Goal: Information Seeking & Learning: Learn about a topic

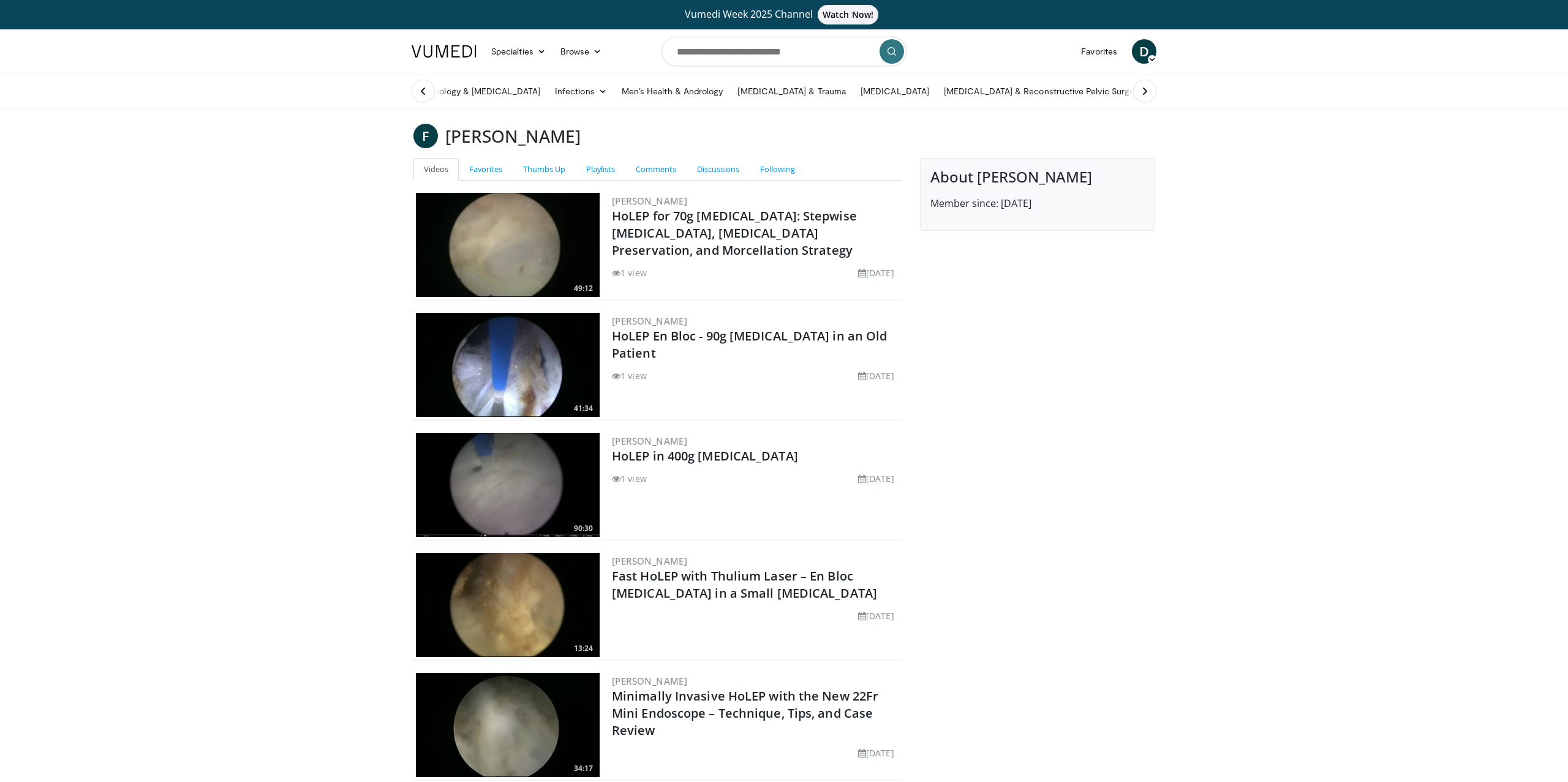
click at [450, 42] on link at bounding box center [444, 51] width 80 height 34
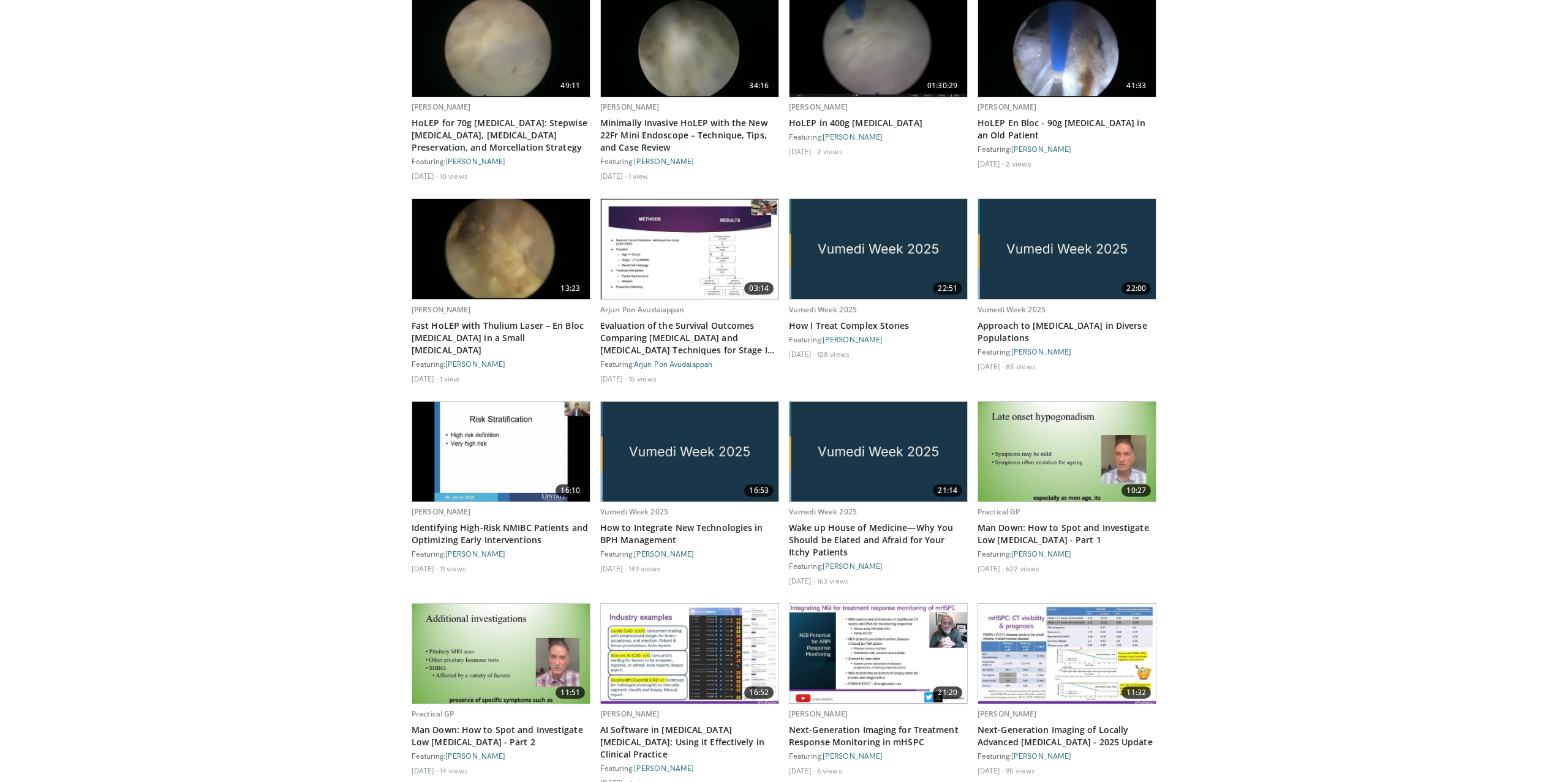
scroll to position [740, 0]
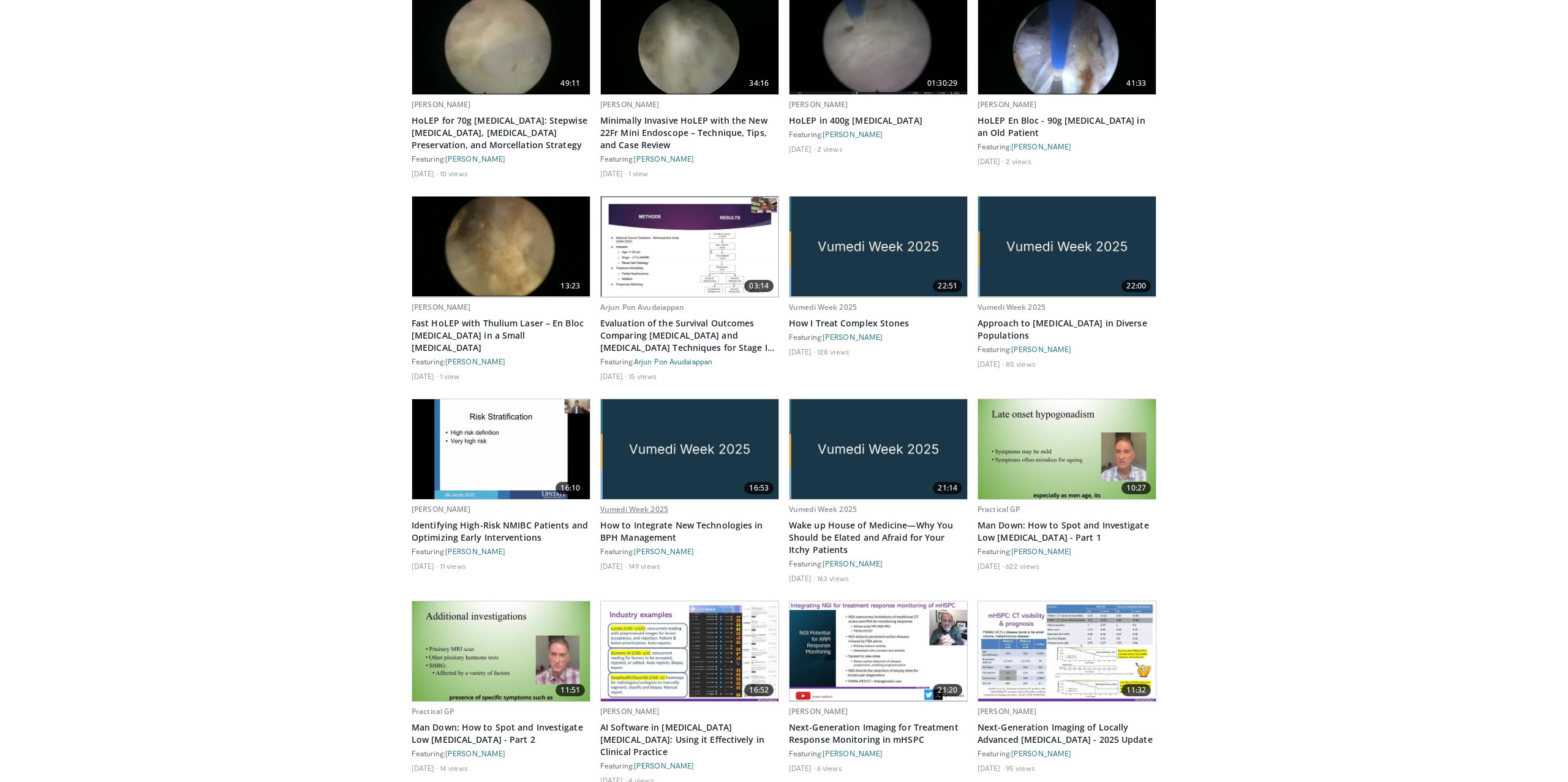
click at [641, 506] on link "Vumedi Week 2025" at bounding box center [635, 509] width 68 height 11
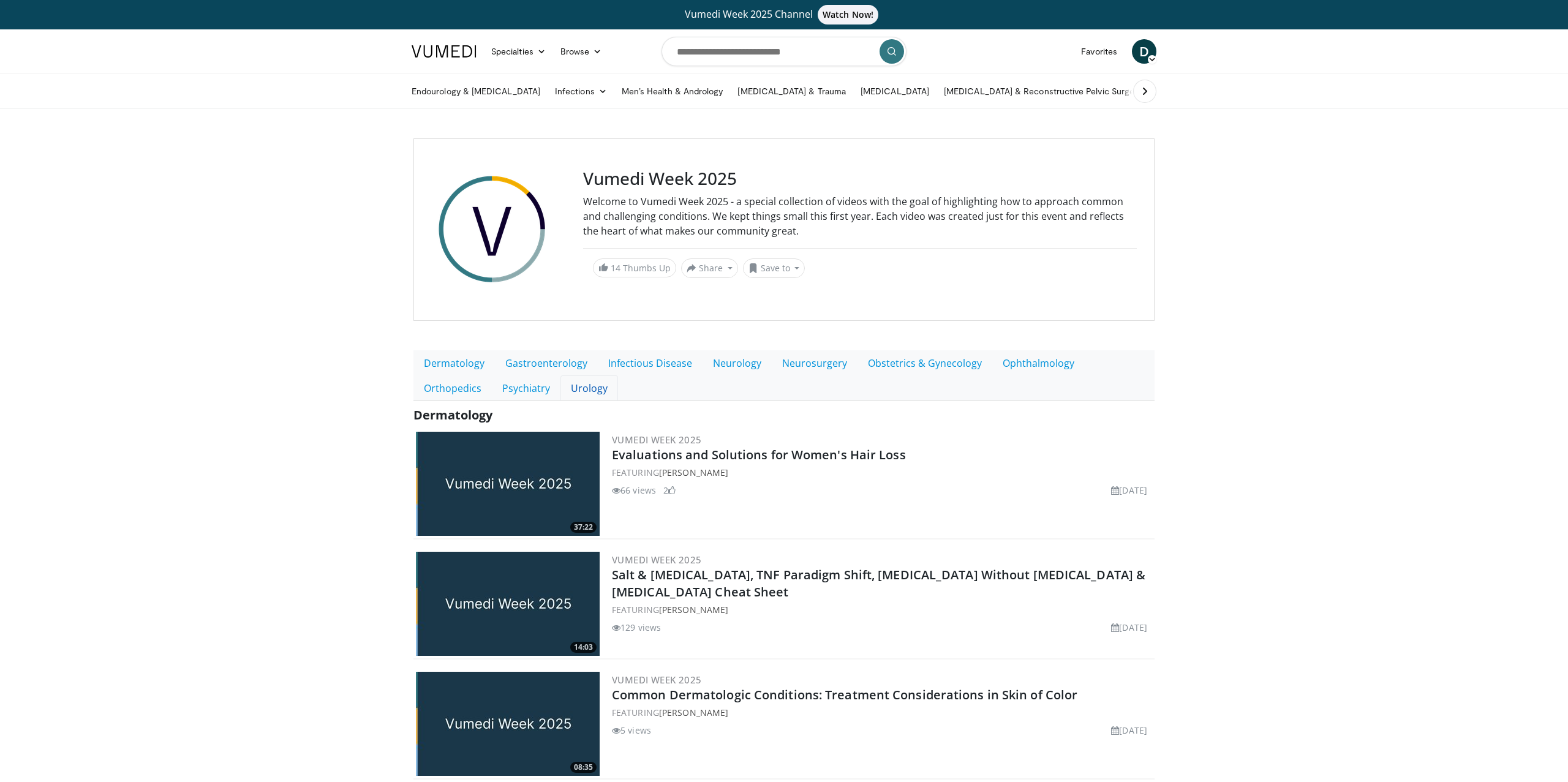
click at [561, 387] on link "Urology" at bounding box center [589, 388] width 58 height 26
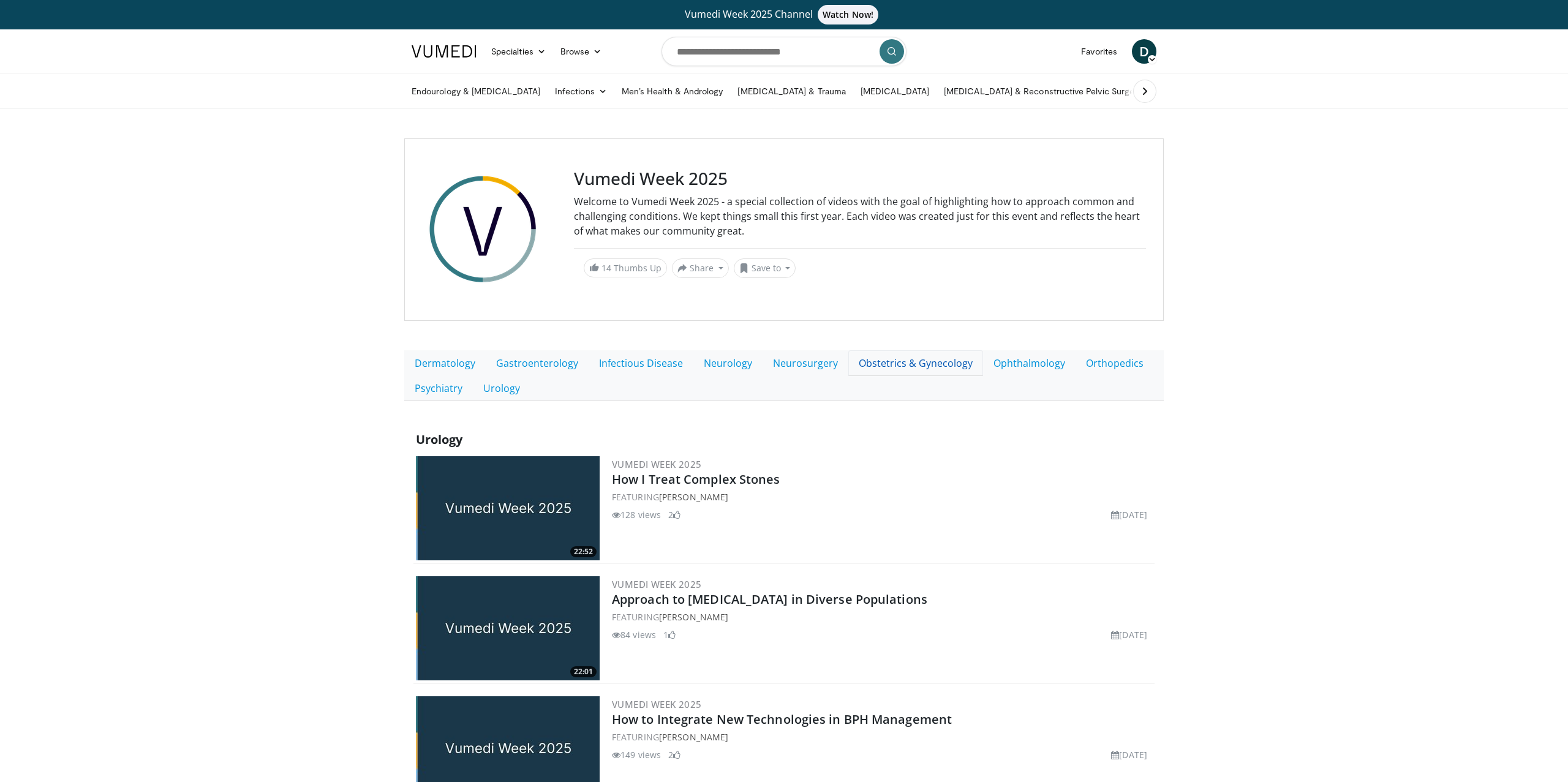
click at [928, 370] on link "Obstetrics & Gynecology" at bounding box center [916, 363] width 135 height 26
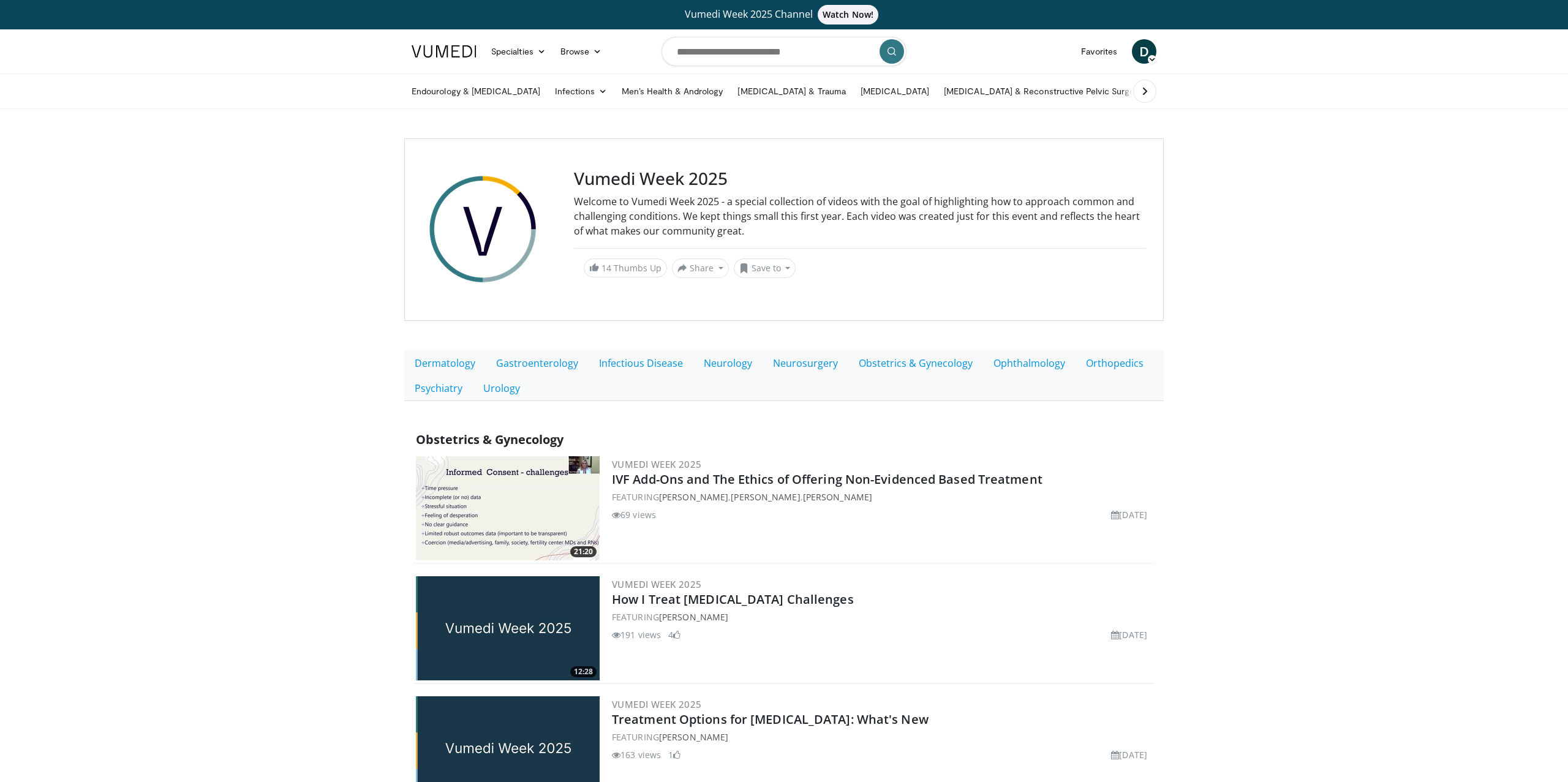
scroll to position [944, 0]
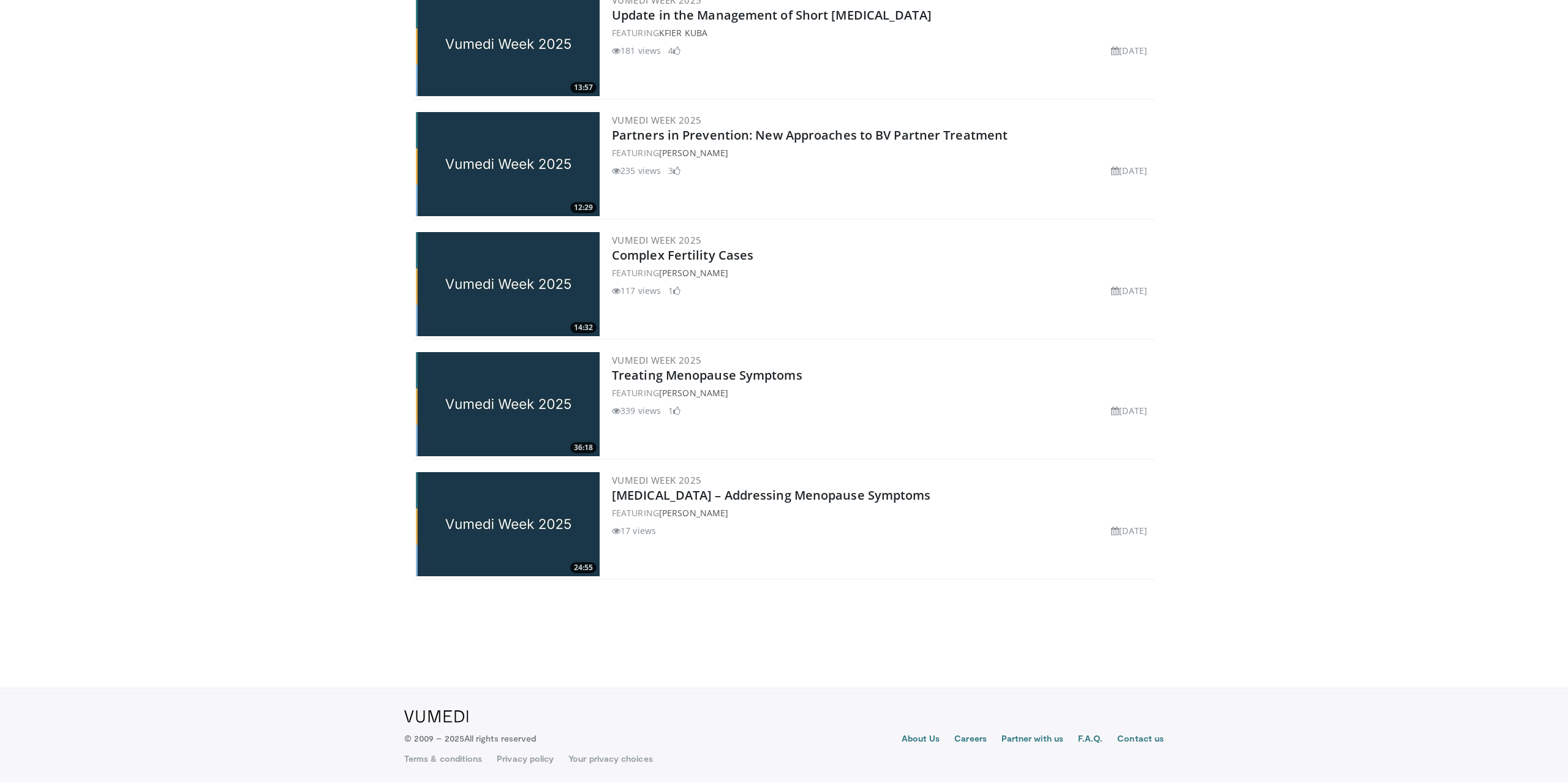
click at [537, 506] on img at bounding box center [508, 524] width 184 height 104
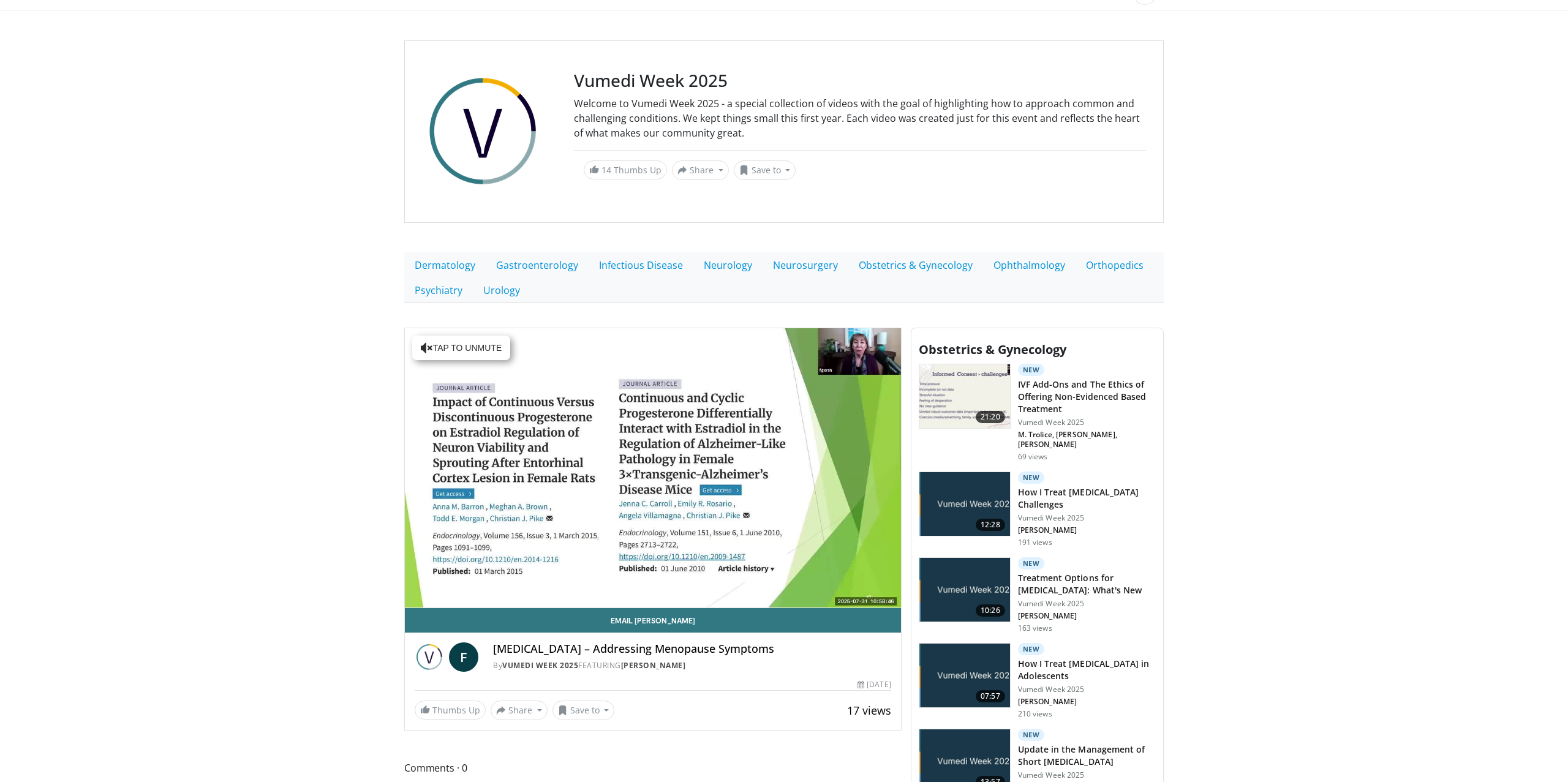
scroll to position [98, 0]
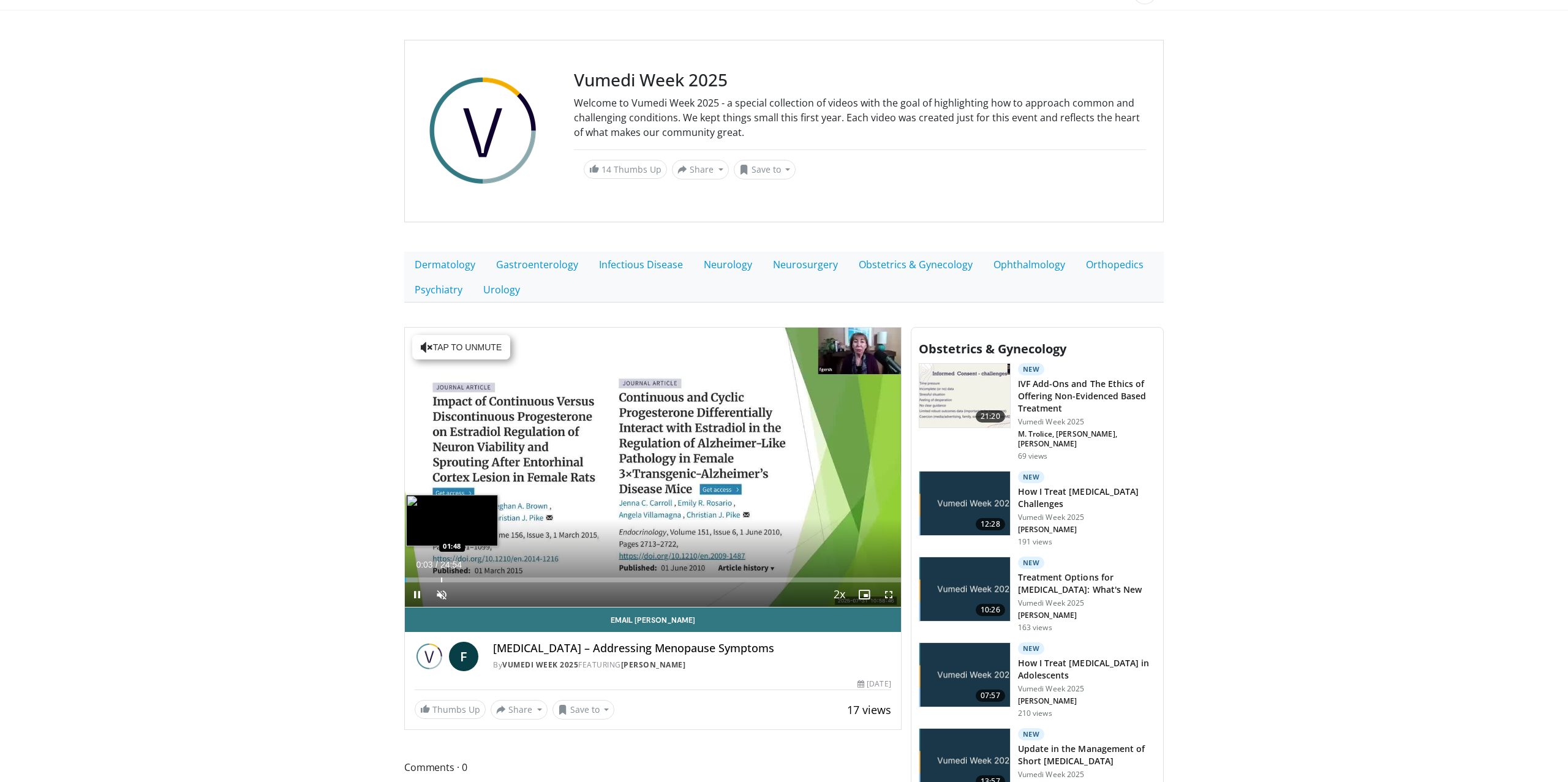
click at [441, 577] on div "Progress Bar" at bounding box center [442, 580] width 2 height 5
click at [509, 577] on div "Progress Bar" at bounding box center [510, 580] width 2 height 5
click at [548, 577] on div "Progress Bar" at bounding box center [549, 580] width 2 height 5
click at [584, 577] on div "Progress Bar" at bounding box center [585, 580] width 2 height 5
click at [631, 578] on div "Progress Bar" at bounding box center [632, 580] width 2 height 5
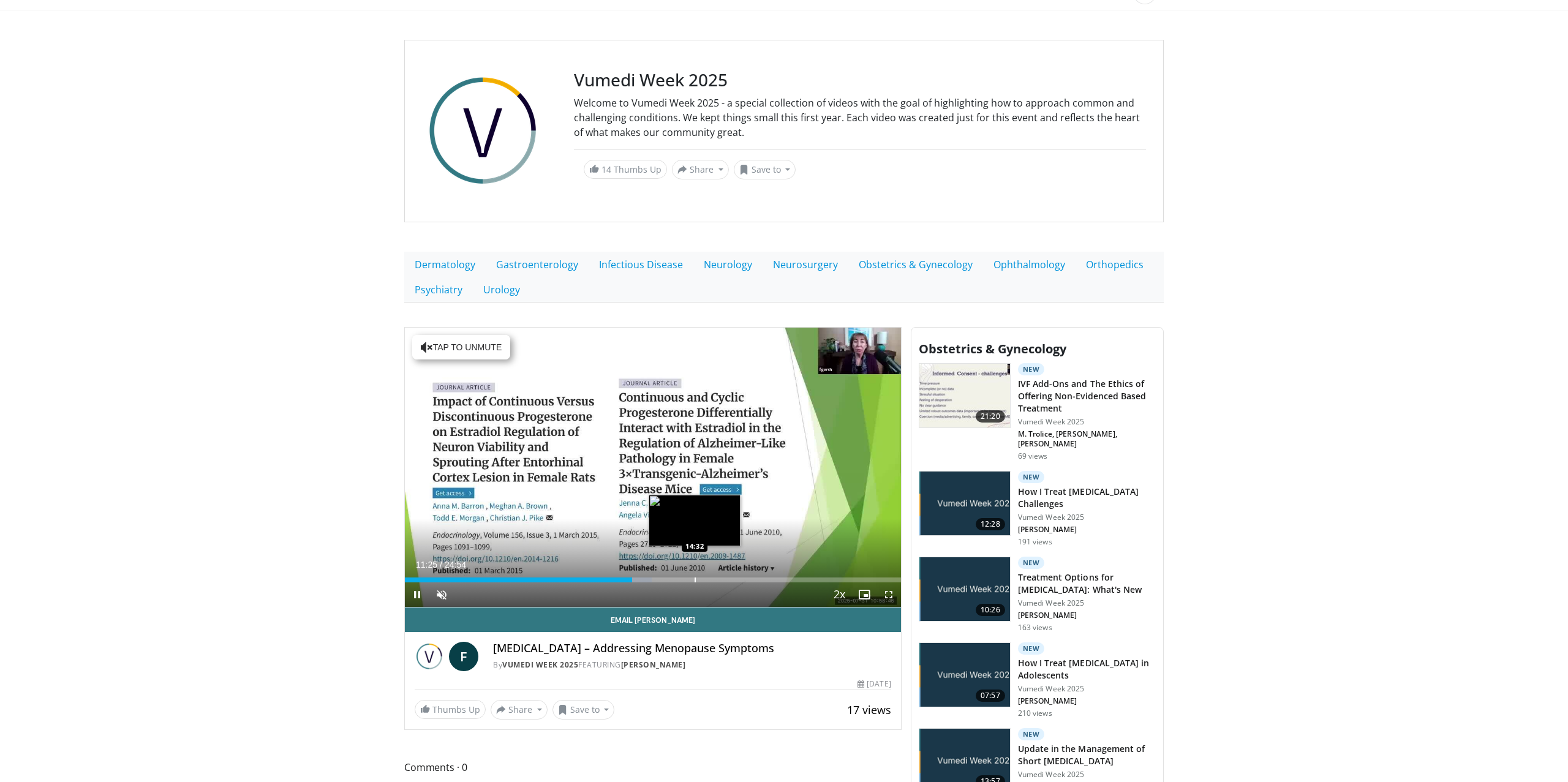
click at [695, 577] on div "Progress Bar" at bounding box center [695, 580] width 2 height 5
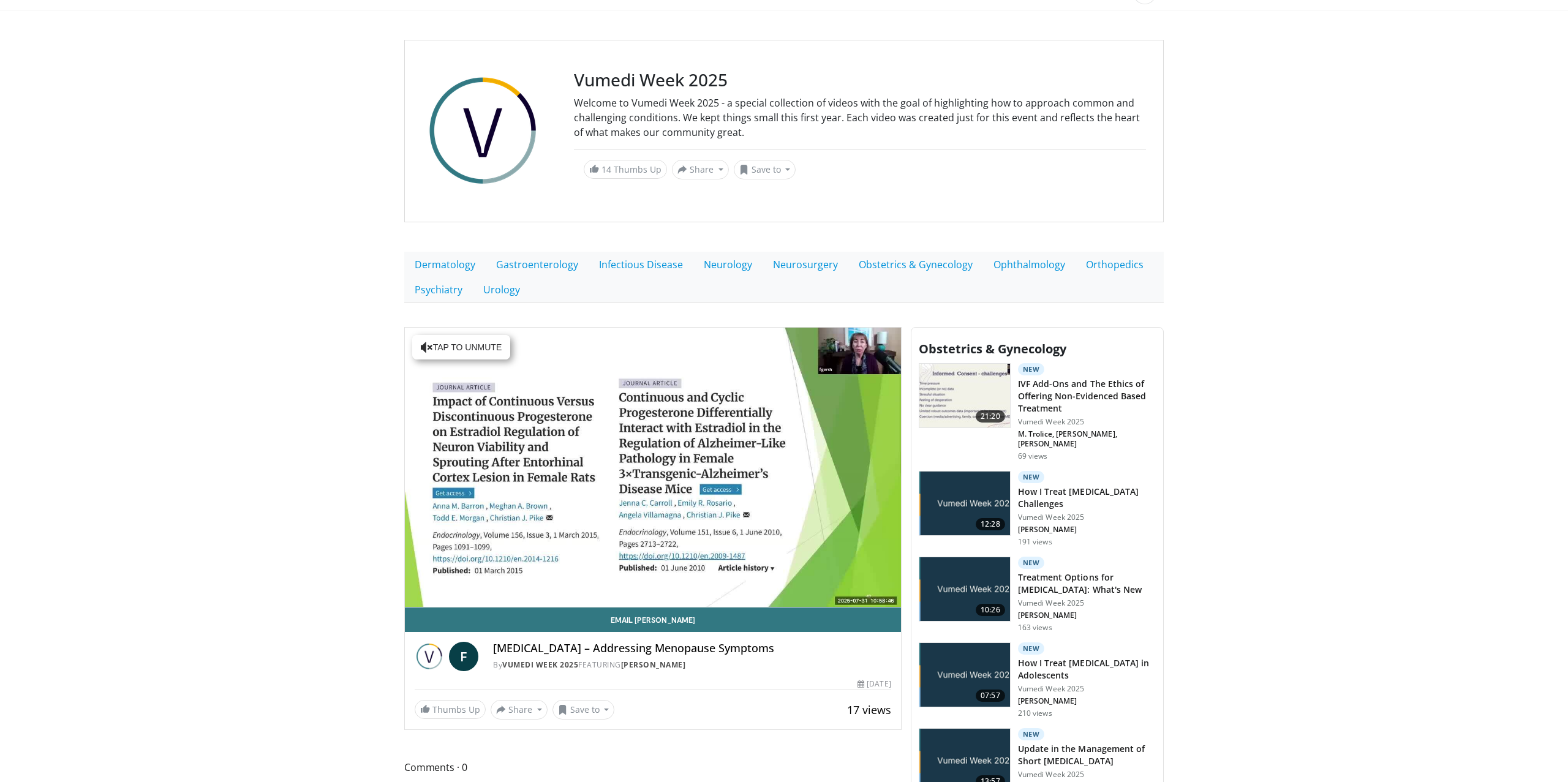
click at [729, 577] on div "10 seconds Tap to unmute" at bounding box center [652, 467] width 496 height 279
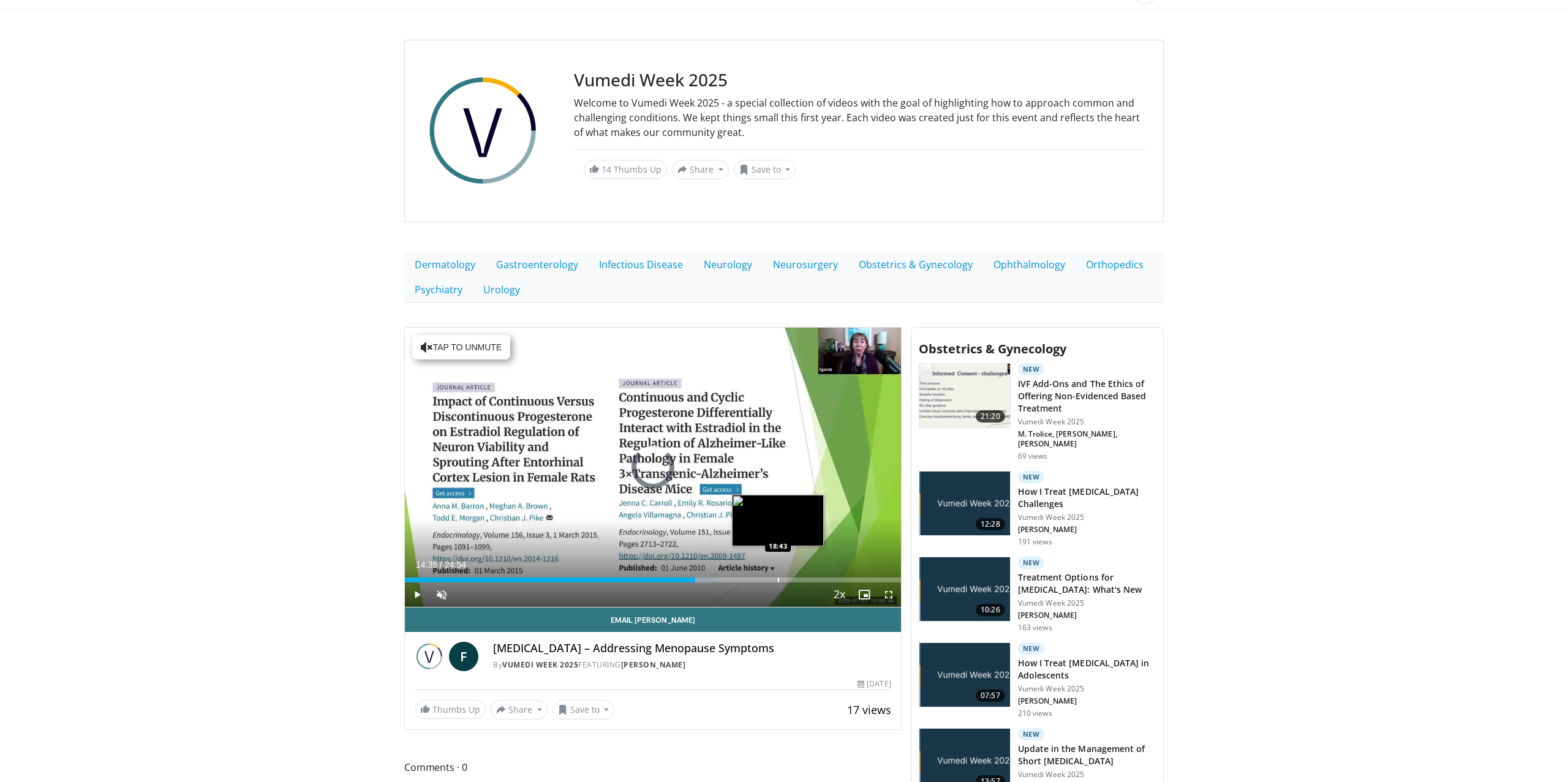
click at [778, 574] on div "Loaded : 62.90% 14:35 18:43" at bounding box center [652, 577] width 496 height 11
click at [826, 574] on div "Loaded : 0.00% 18:43 21:11" at bounding box center [652, 577] width 496 height 11
click at [861, 577] on div "Progress Bar" at bounding box center [862, 580] width 2 height 5
click at [502, 284] on link "Urology" at bounding box center [501, 290] width 58 height 26
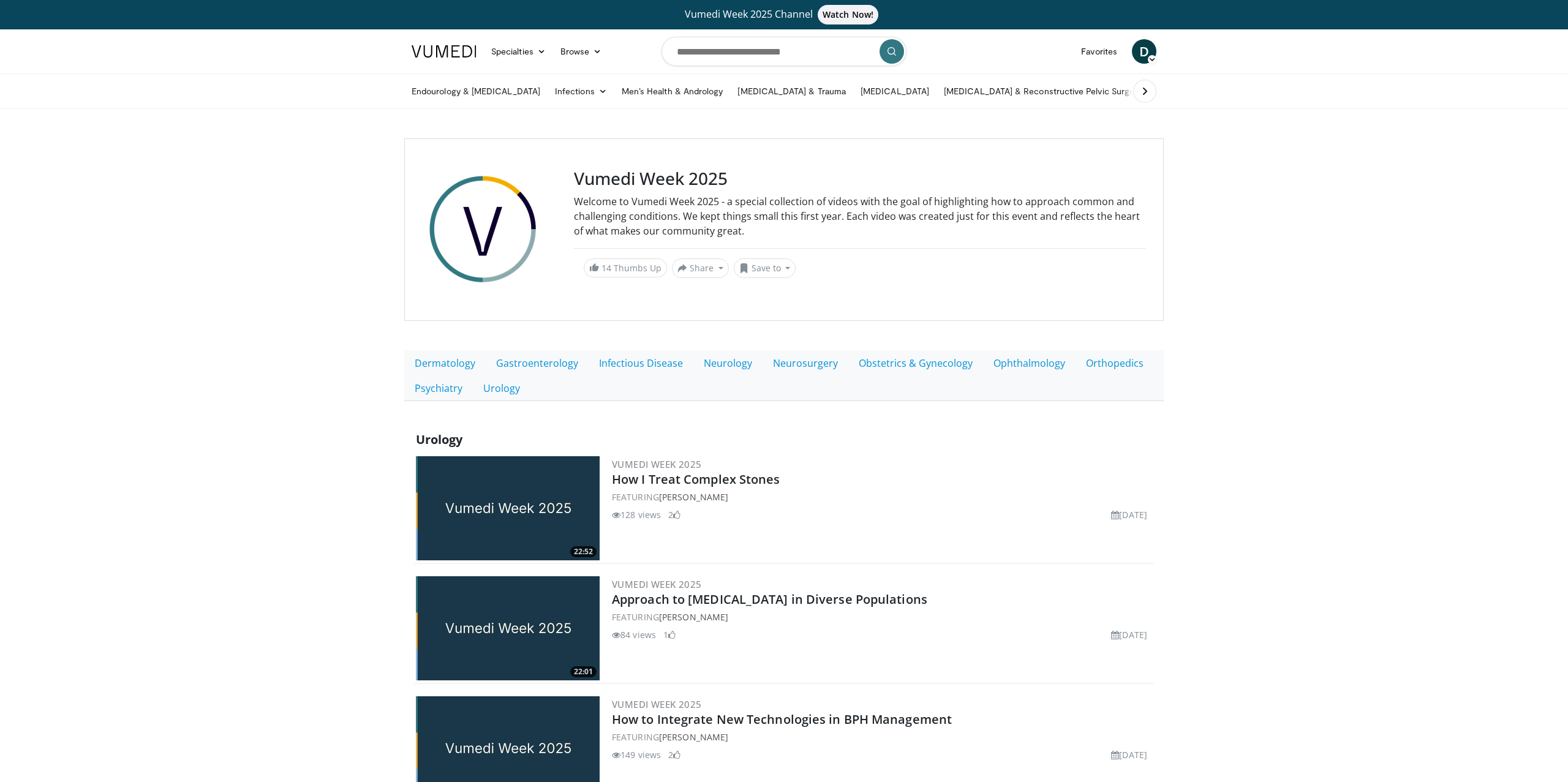
click at [1323, 66] on header "Specialties Adult & Family Medicine Allergy, Asthma, Immunology Anesthesiology …" at bounding box center [784, 69] width 1568 height 80
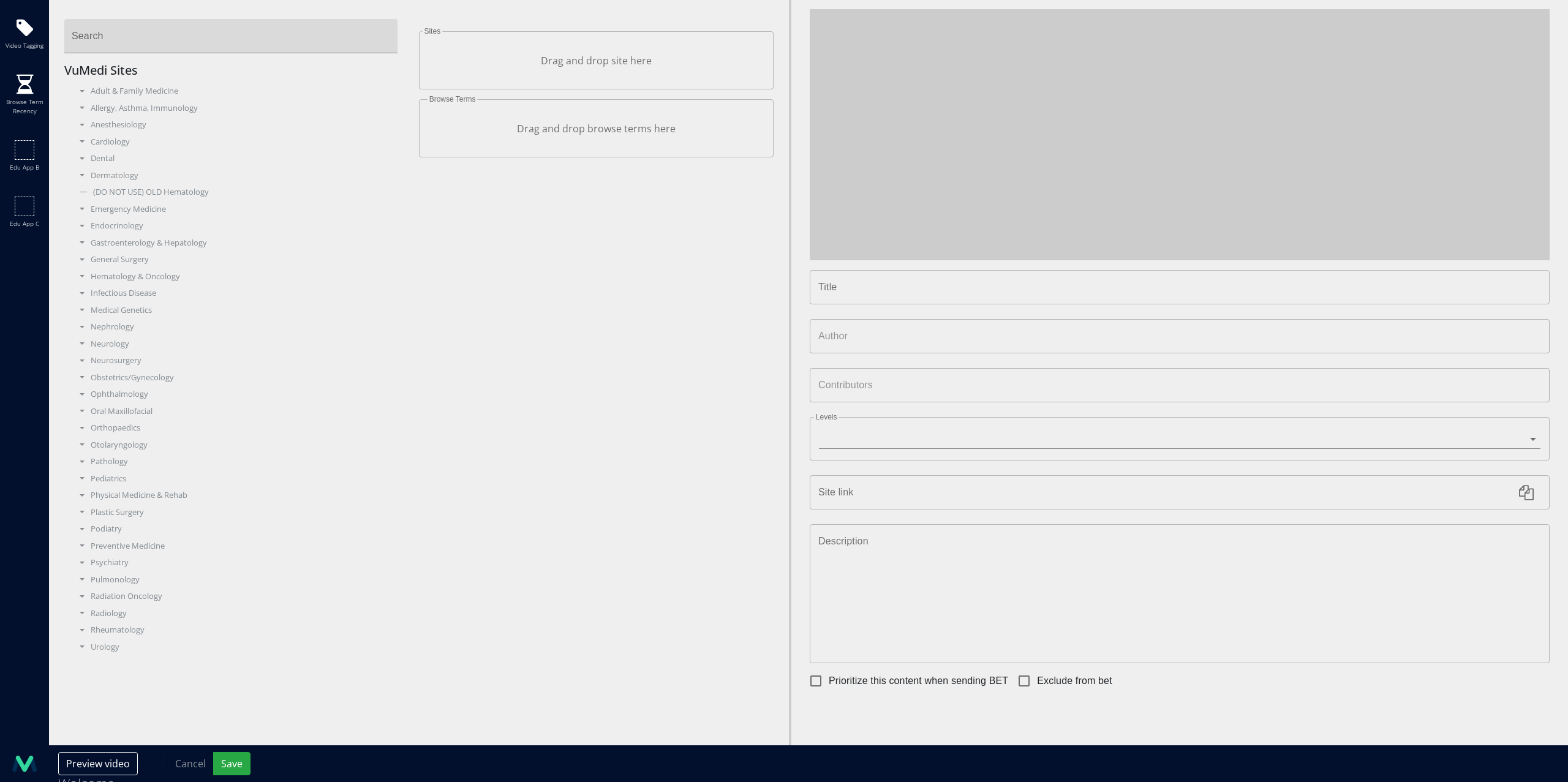
type input "**********"
type input "****"
type input "**********"
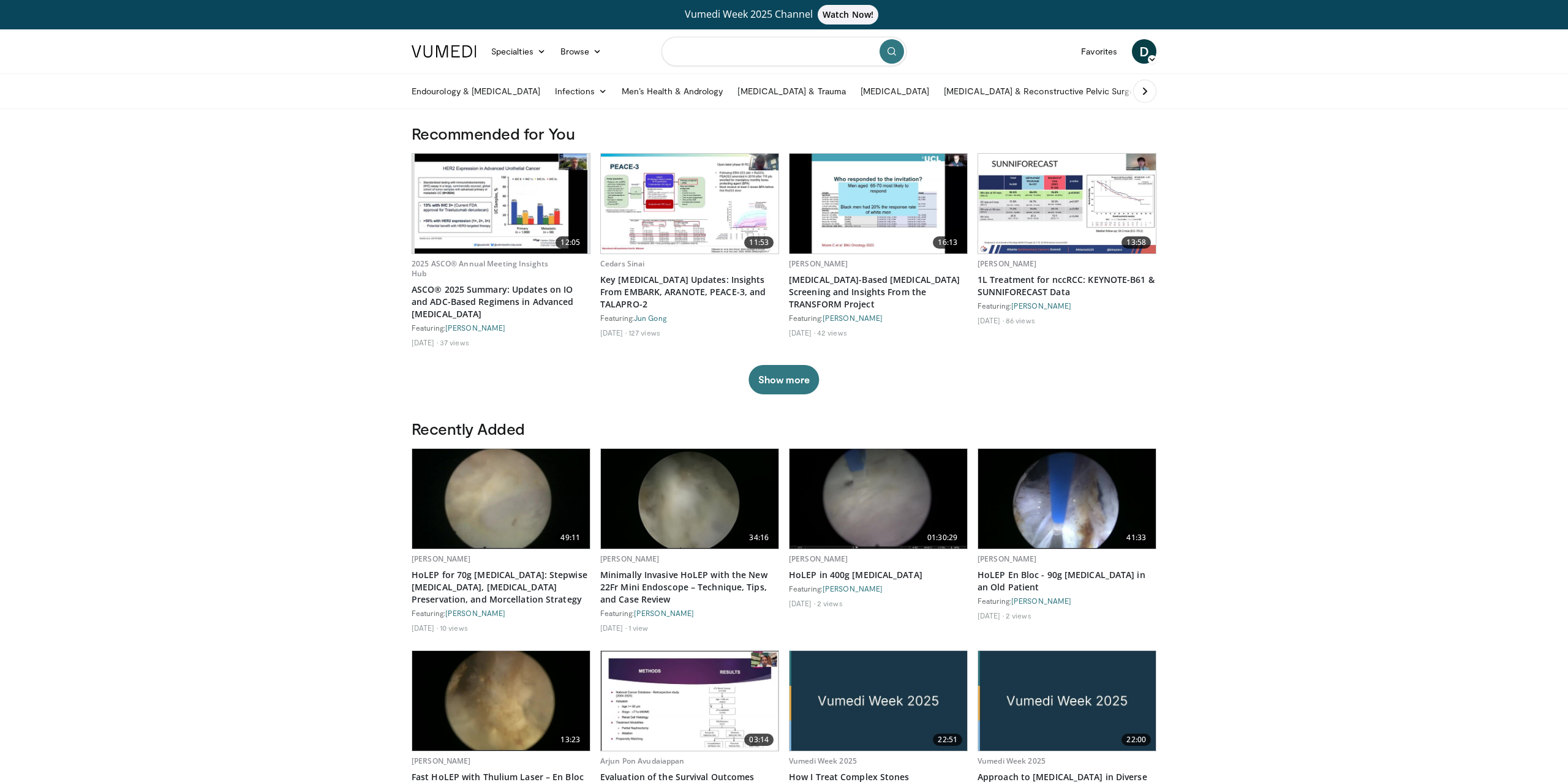
click at [724, 46] on input "Search topics, interventions" at bounding box center [784, 51] width 245 height 29
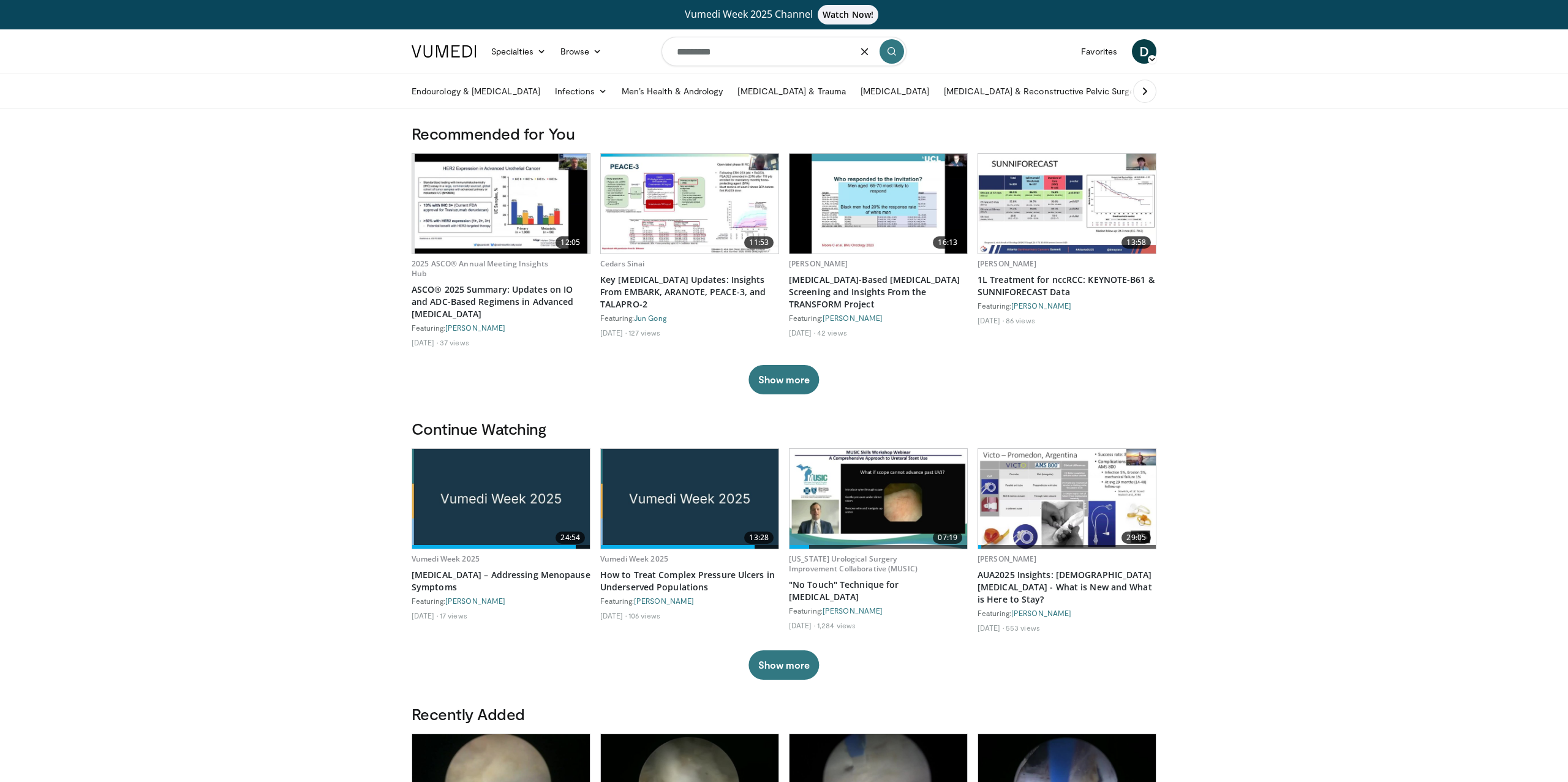
type input "*********"
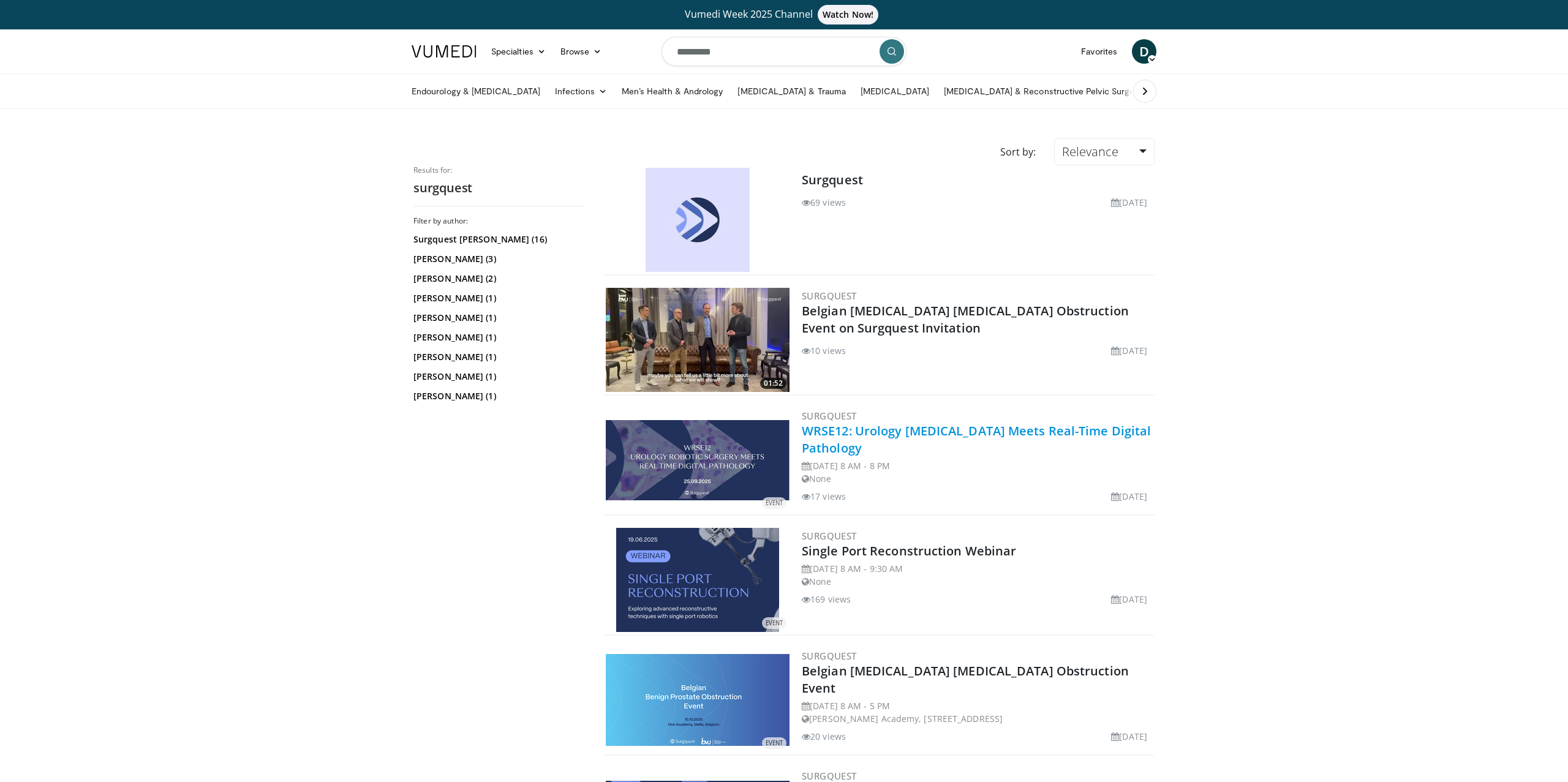
click at [888, 434] on link "WRSE12: Urology [MEDICAL_DATA] Meets Real-Time Digital Pathology" at bounding box center [977, 439] width 349 height 33
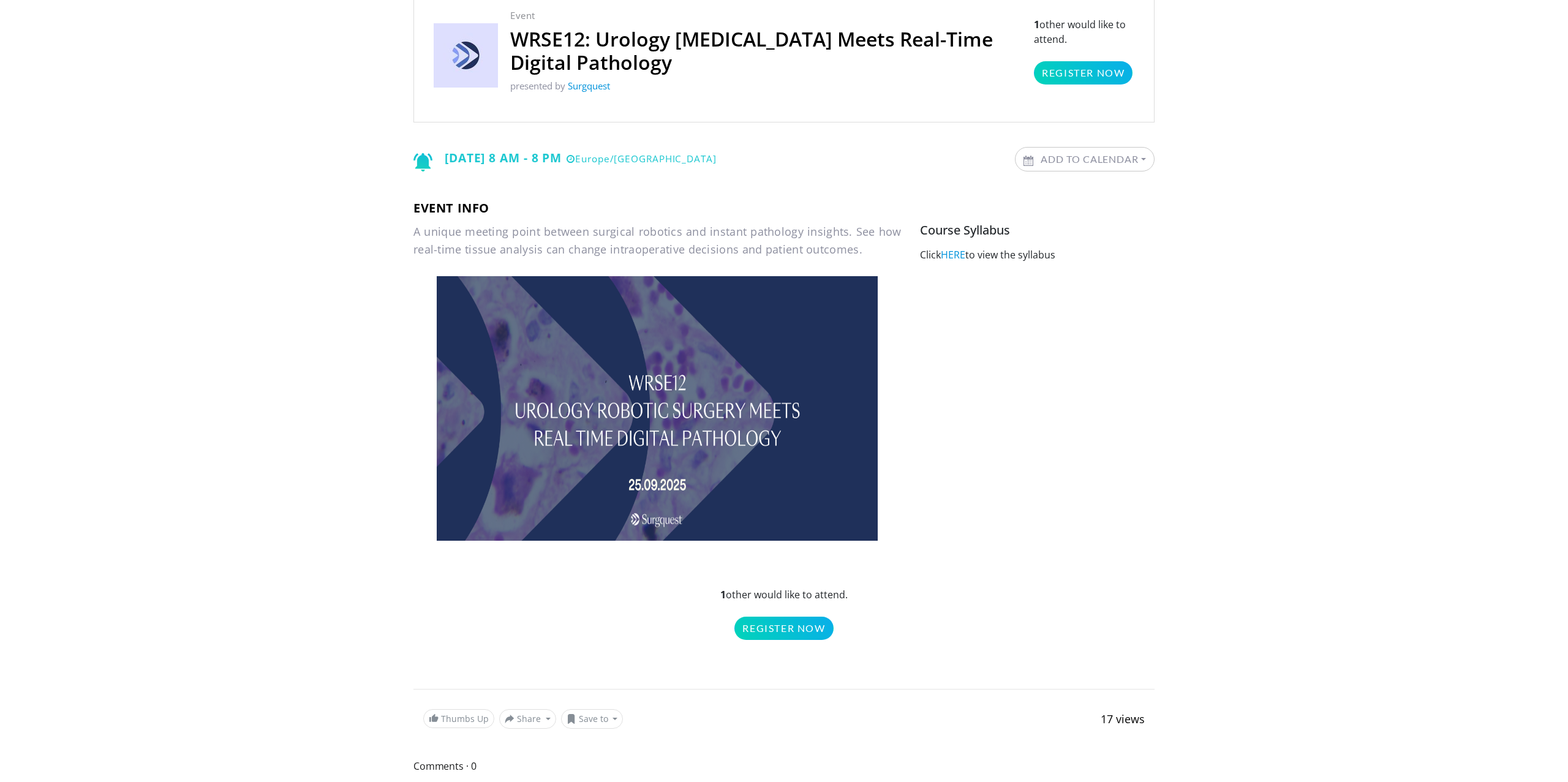
scroll to position [93, 0]
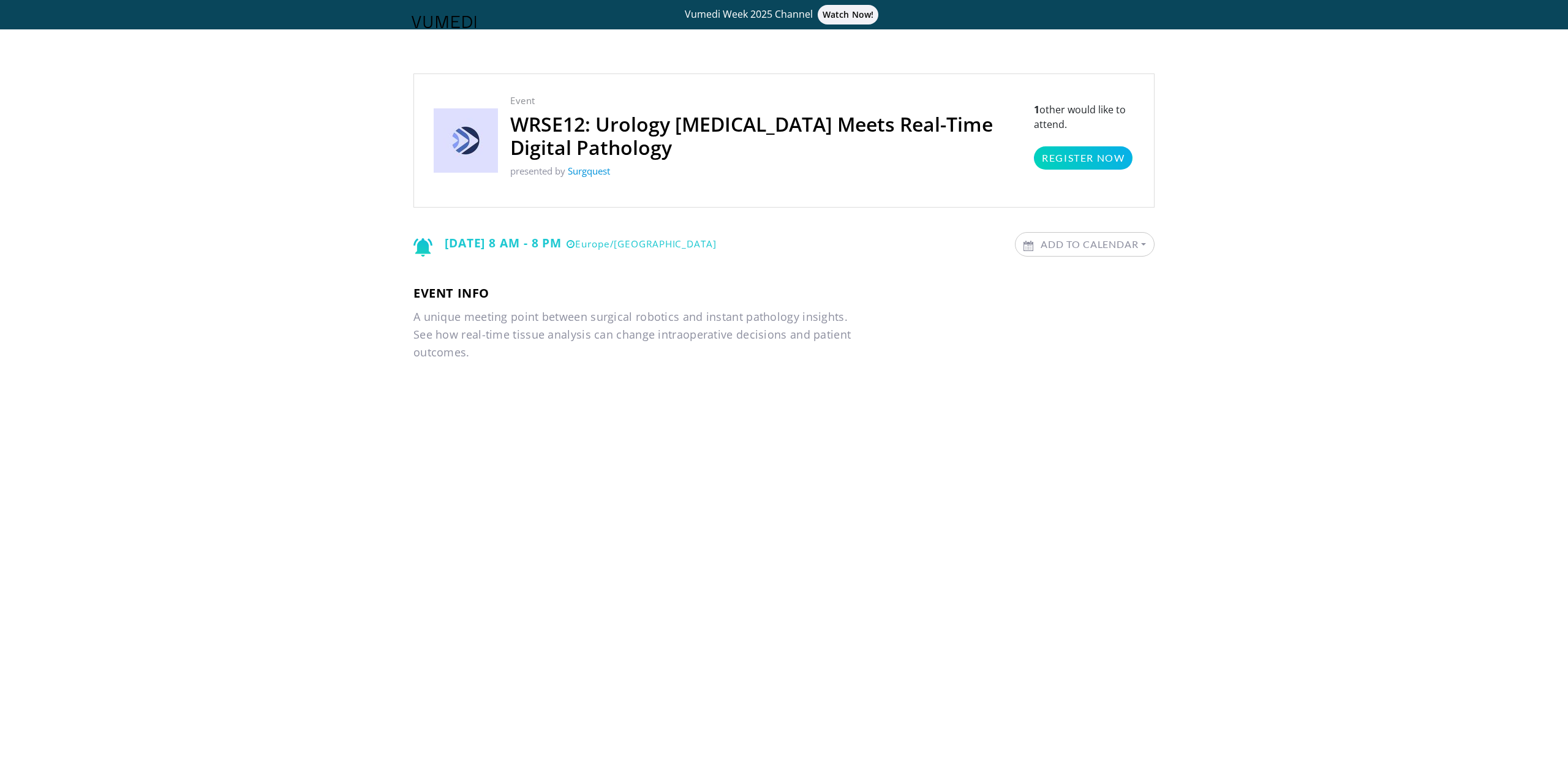
scroll to position [93, 0]
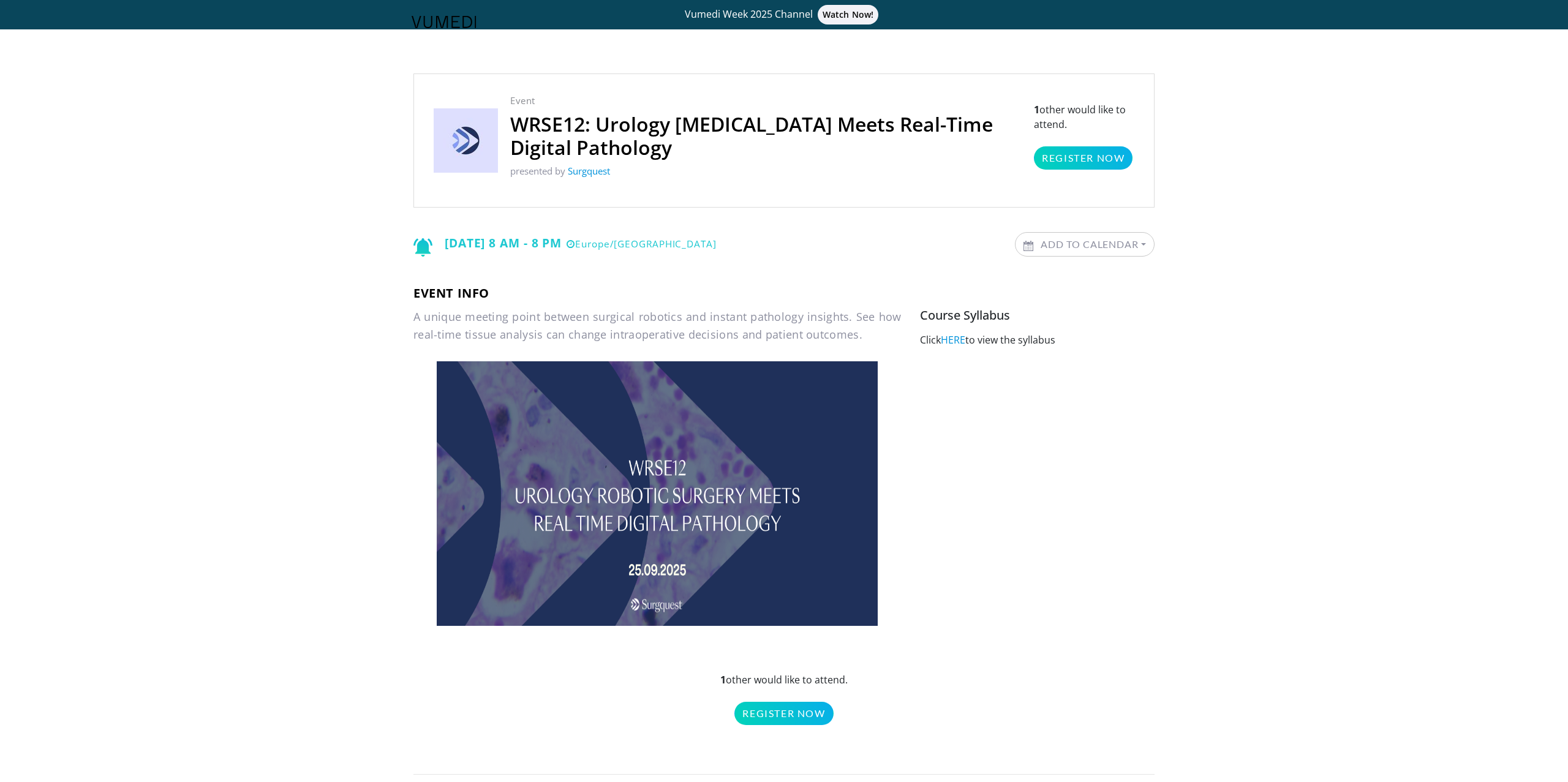
scroll to position [93, 0]
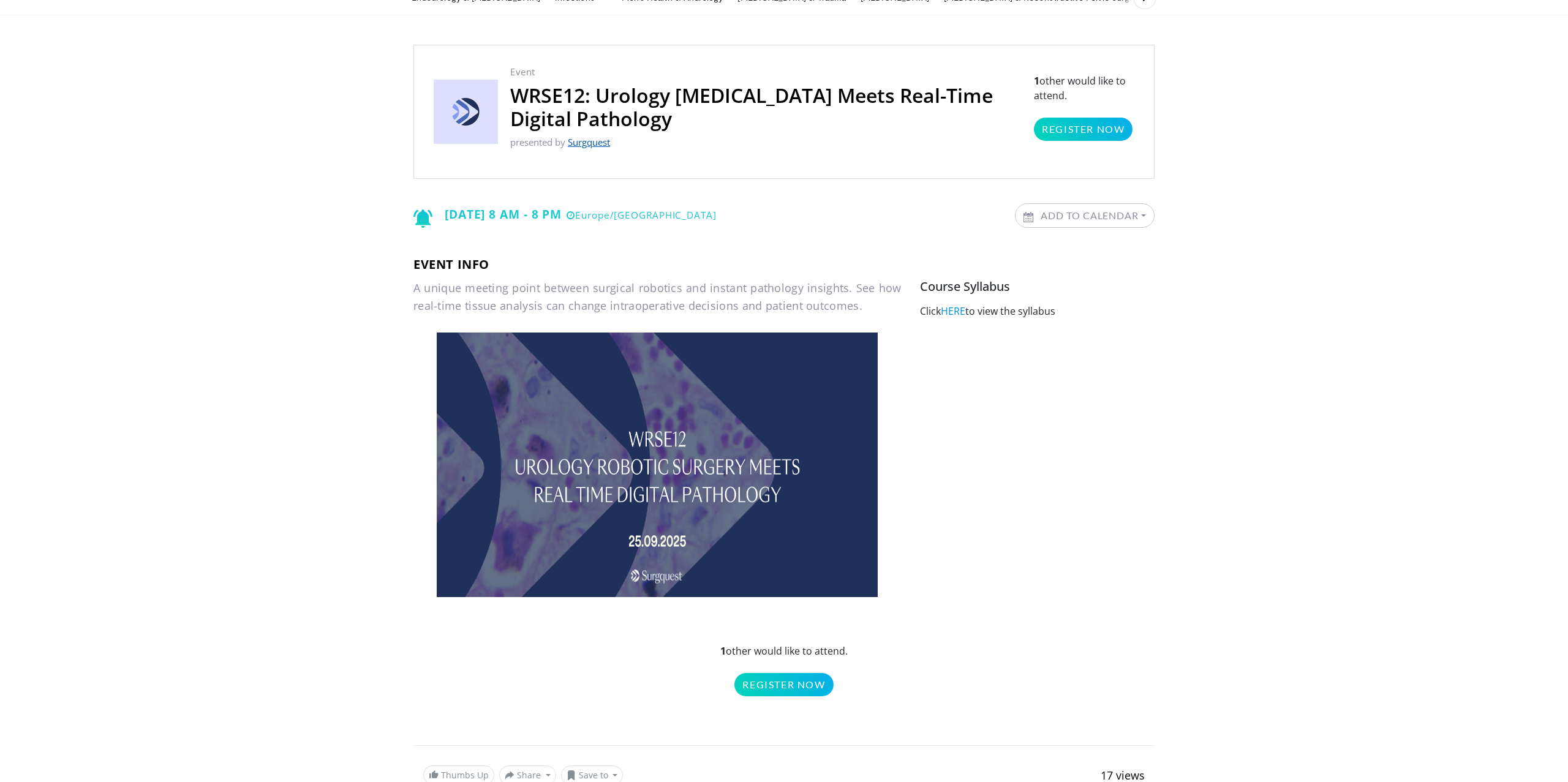
click at [596, 140] on link "Surgquest" at bounding box center [589, 141] width 42 height 12
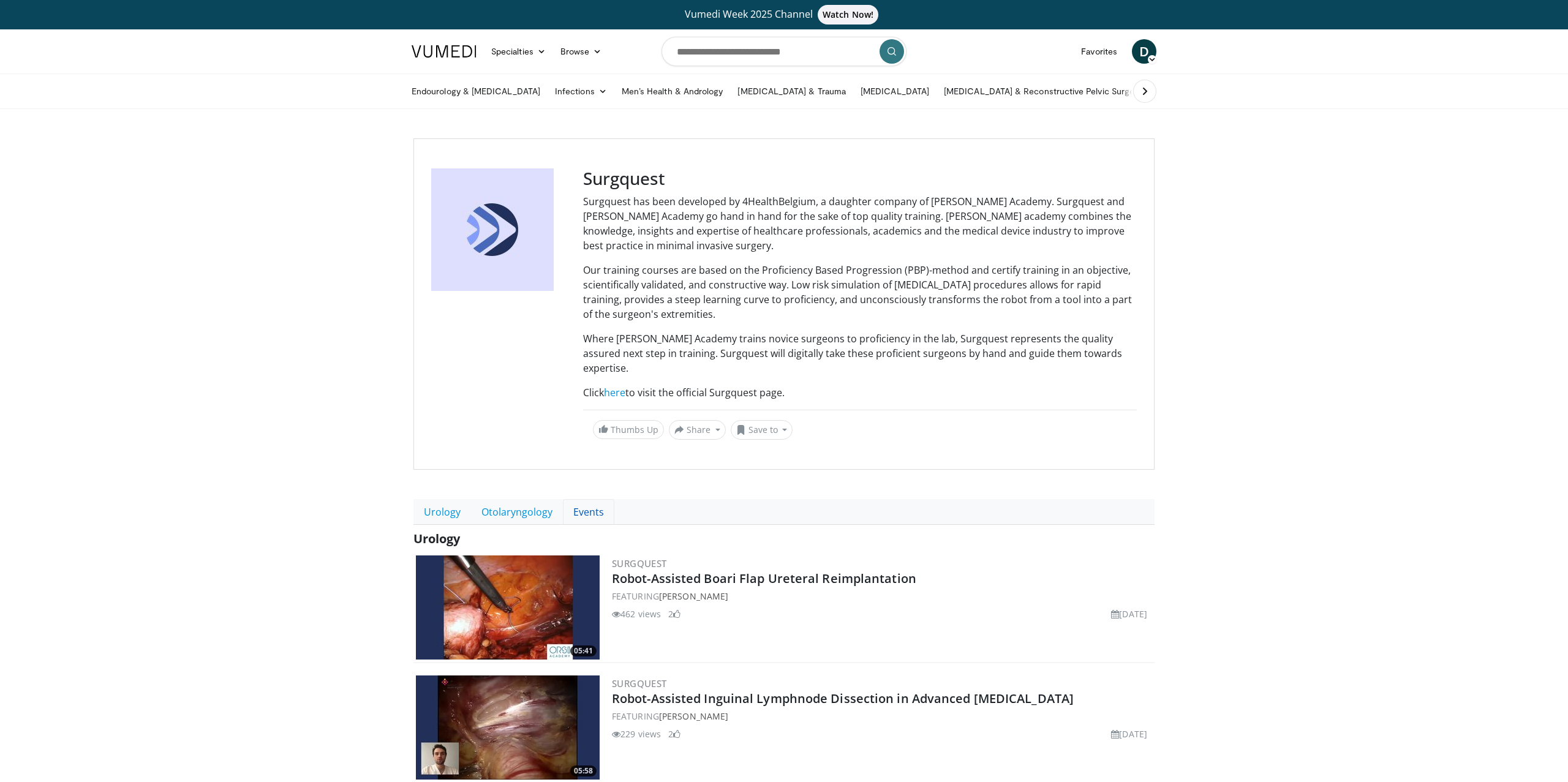
click at [591, 500] on link "Events" at bounding box center [588, 512] width 51 height 26
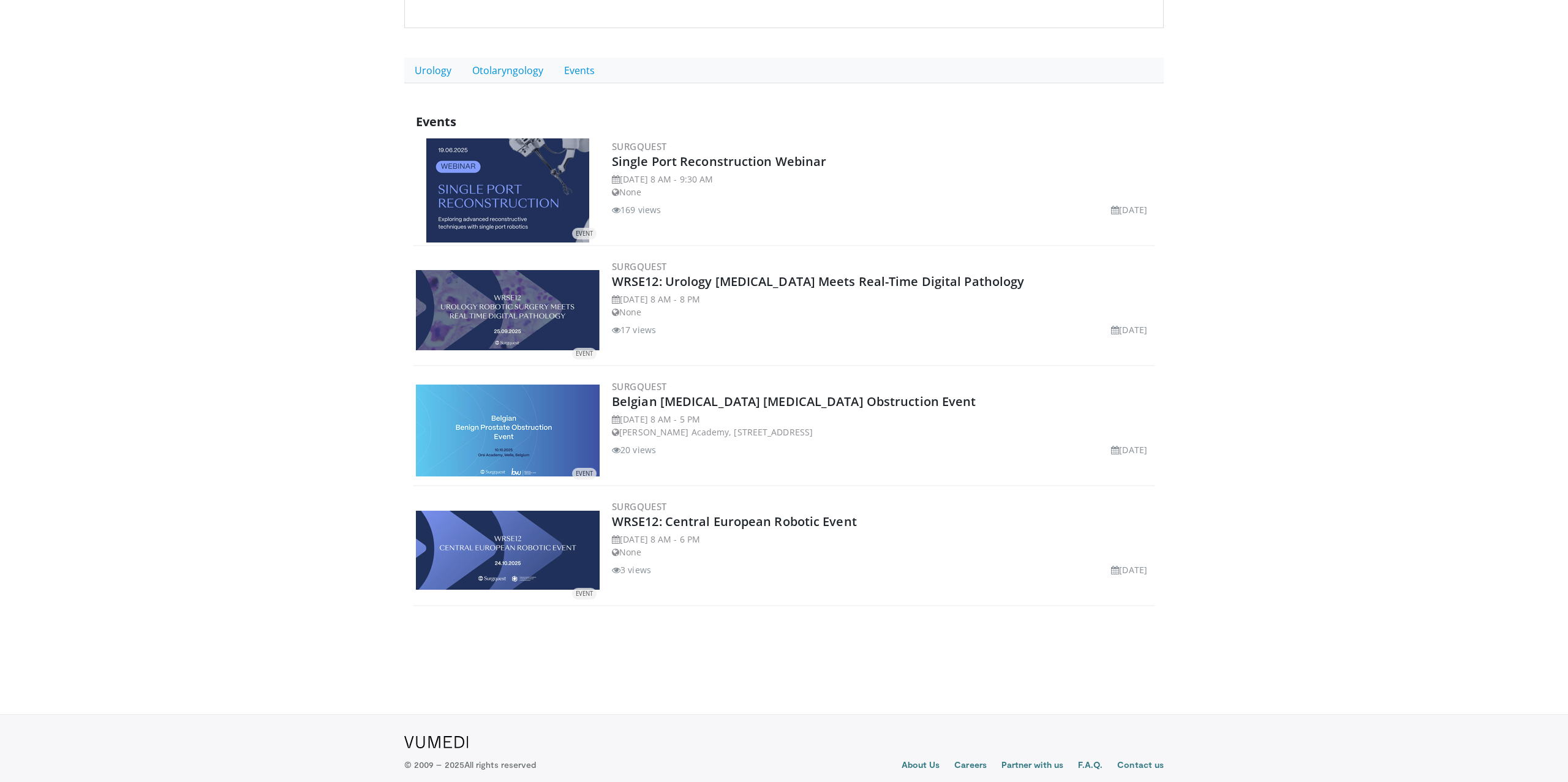
scroll to position [427, 0]
click at [704, 392] on link "Belgian [MEDICAL_DATA] [MEDICAL_DATA] Obstruction Event" at bounding box center [794, 400] width 365 height 16
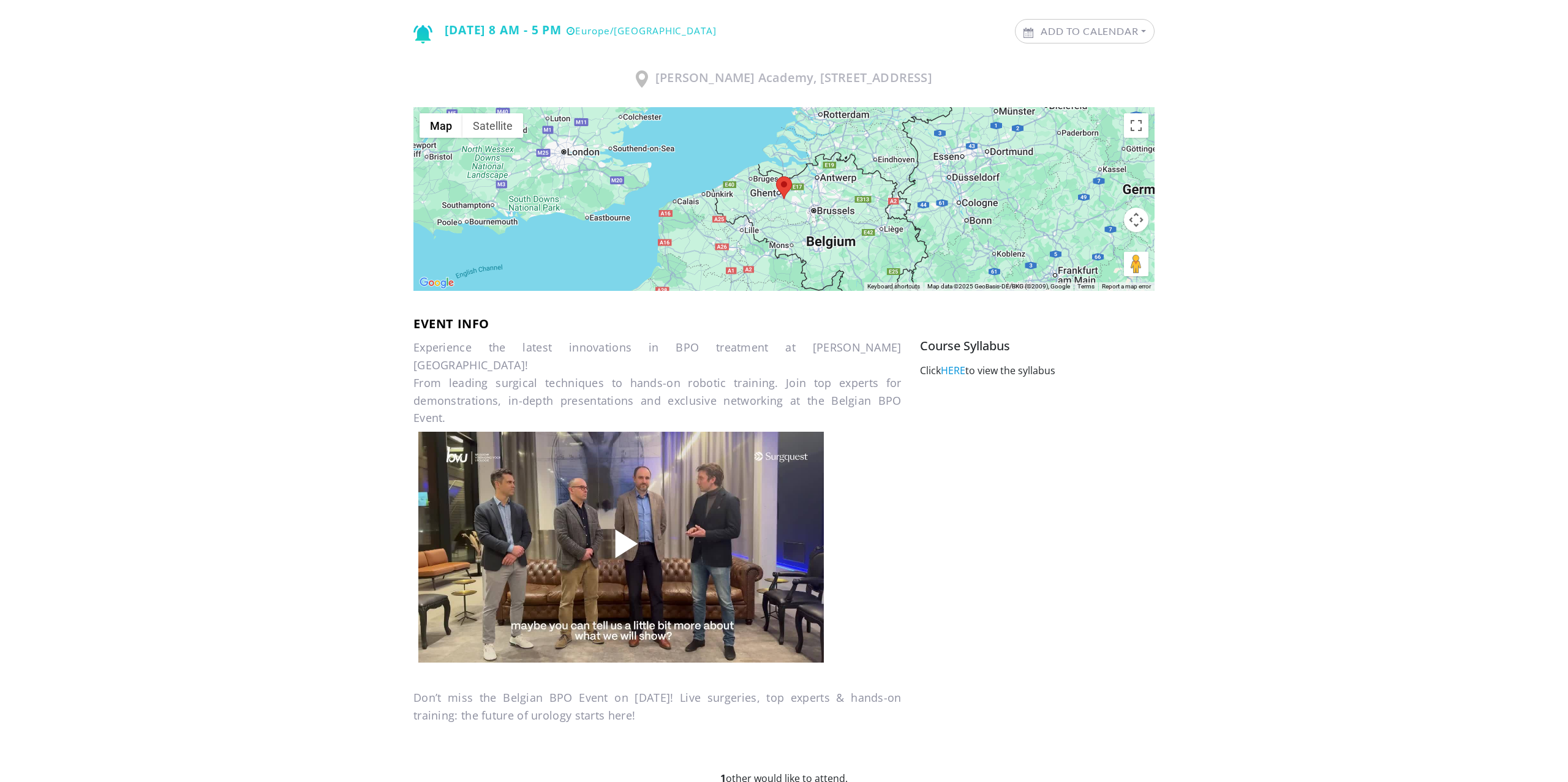
scroll to position [322, 0]
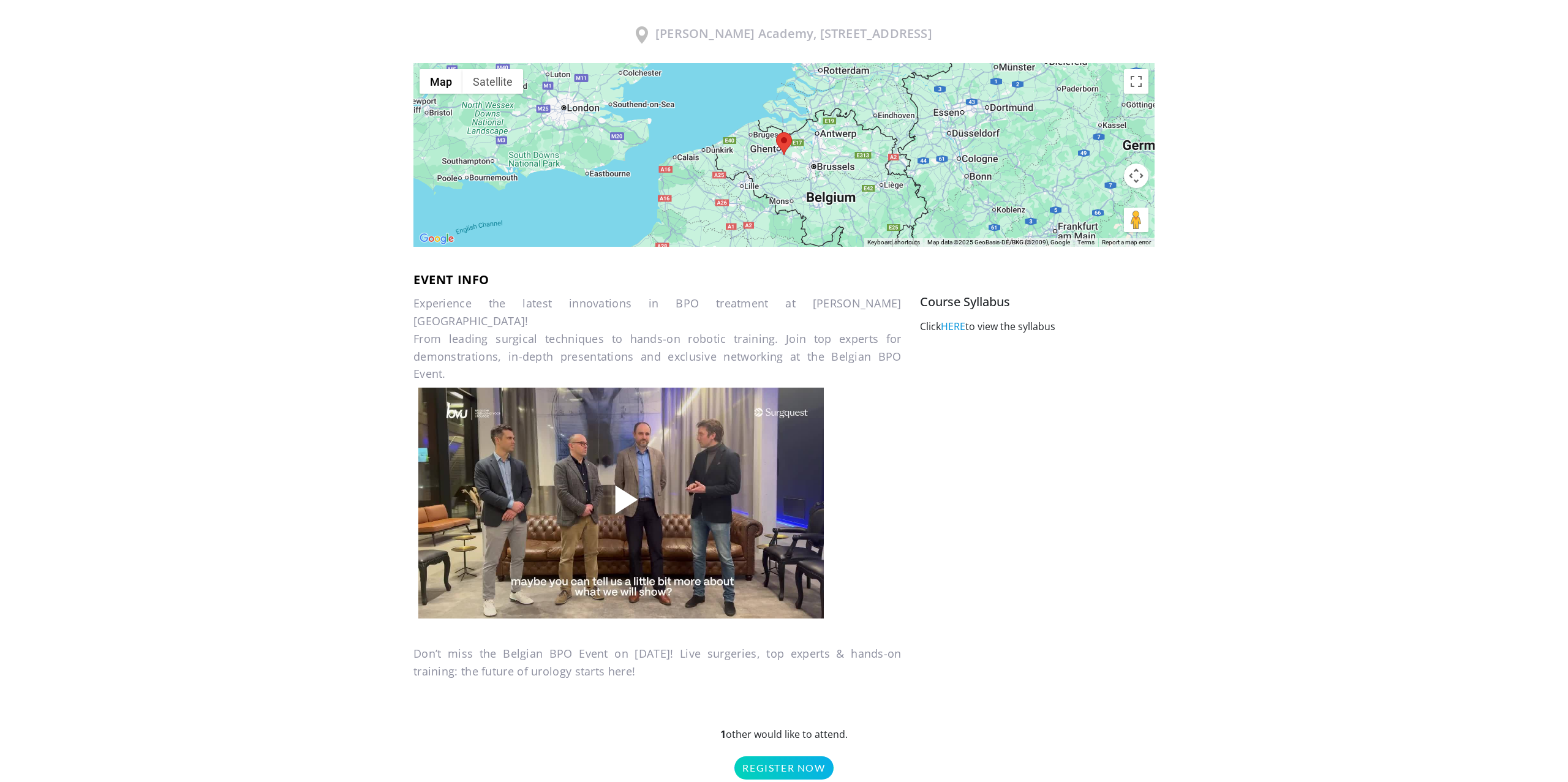
click at [624, 503] on span "Video Player" at bounding box center [624, 503] width 0 height 0
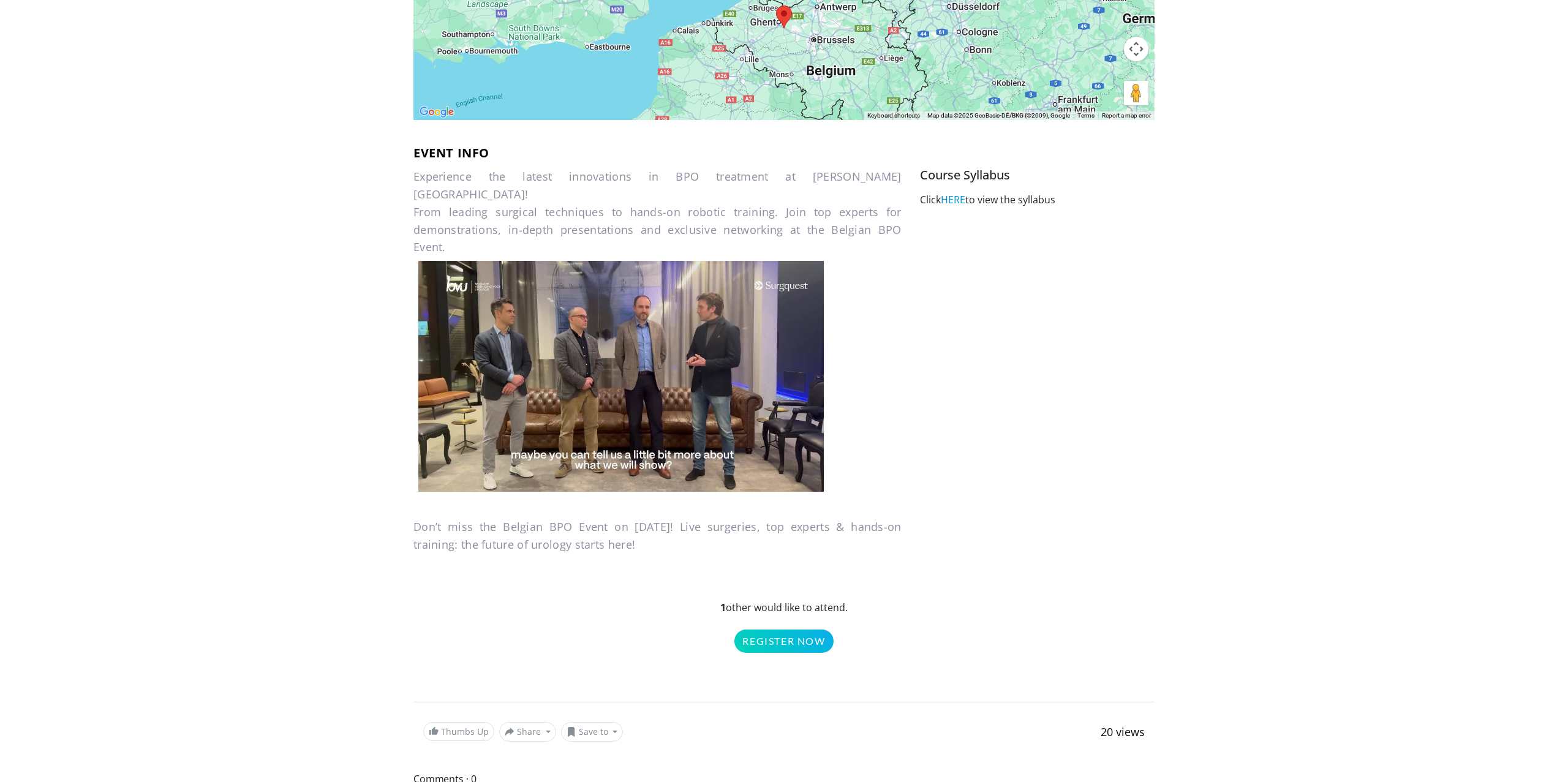
scroll to position [451, 0]
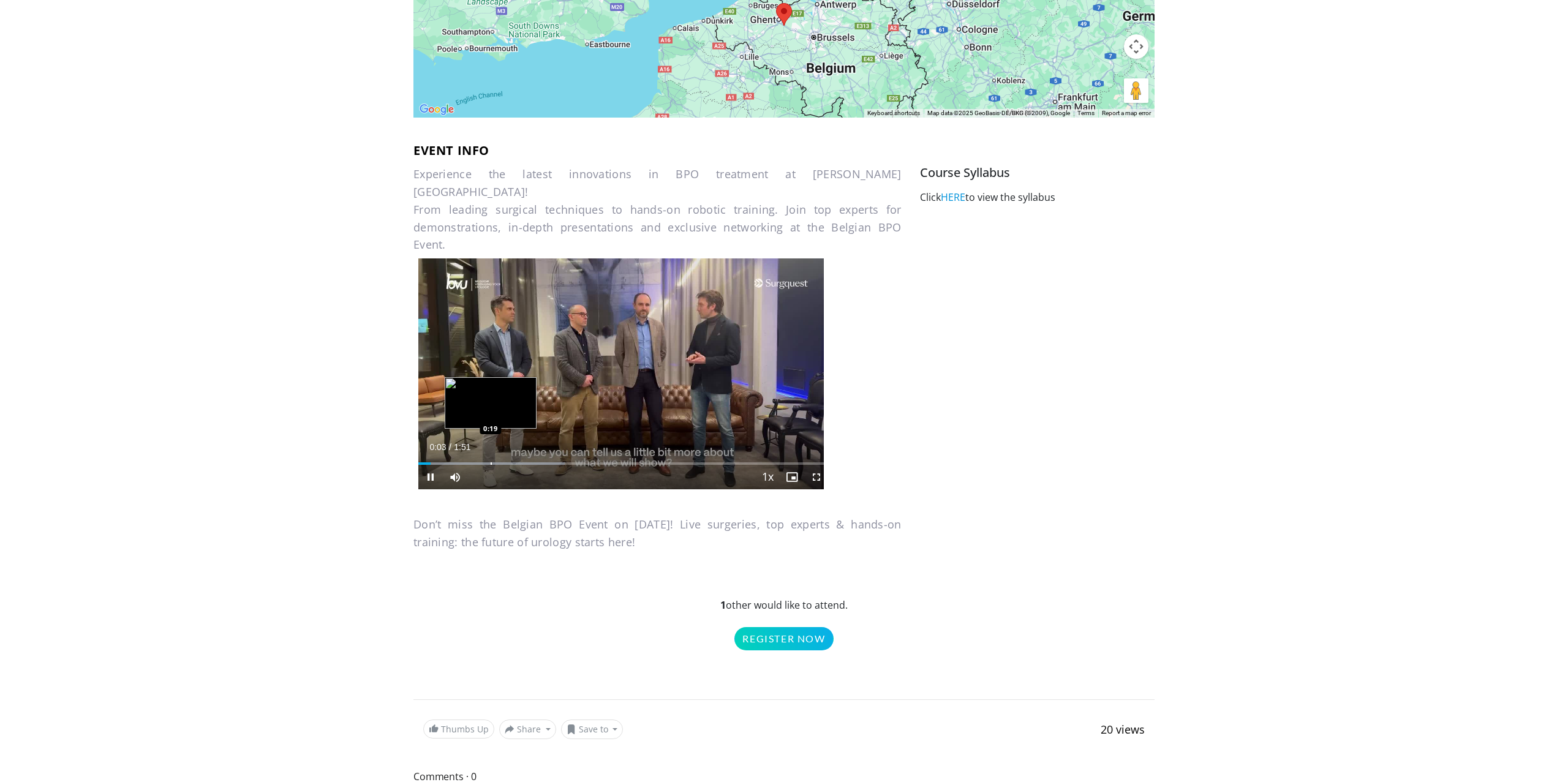
click at [490, 460] on div "Loaded : 35.72% 0:03 0:19" at bounding box center [623, 459] width 410 height 11
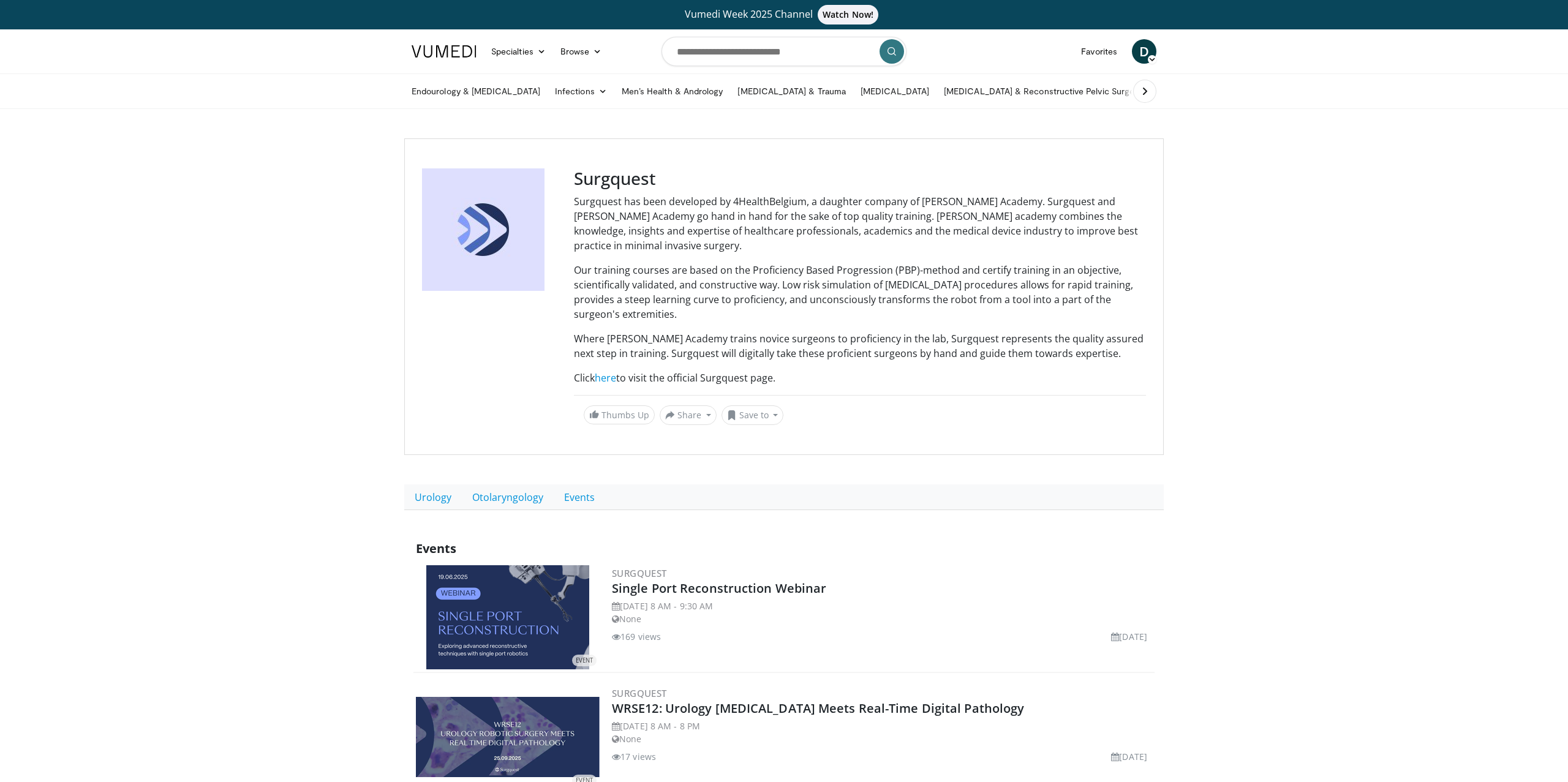
scroll to position [427, 0]
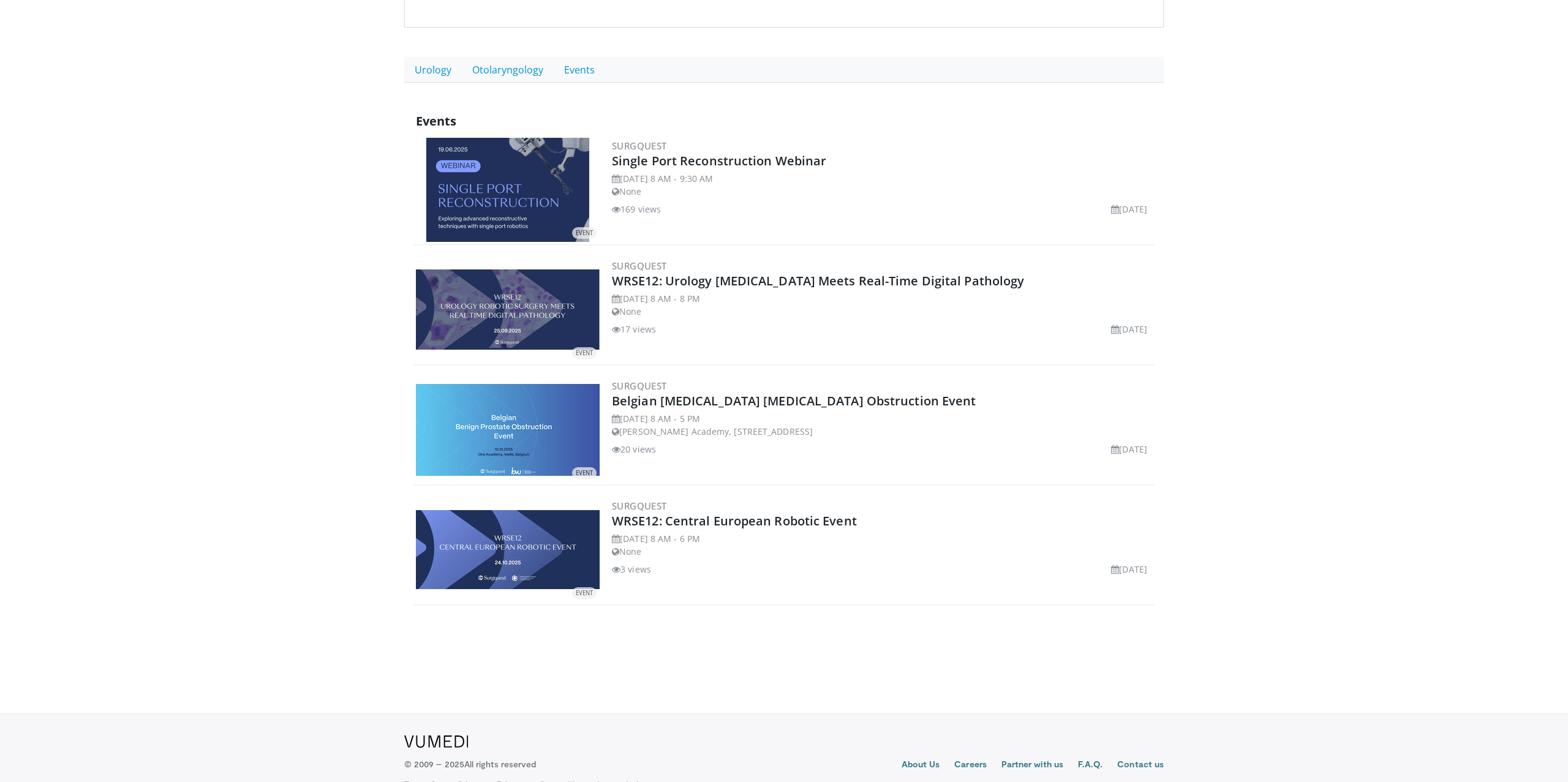
click at [508, 527] on img at bounding box center [508, 549] width 184 height 79
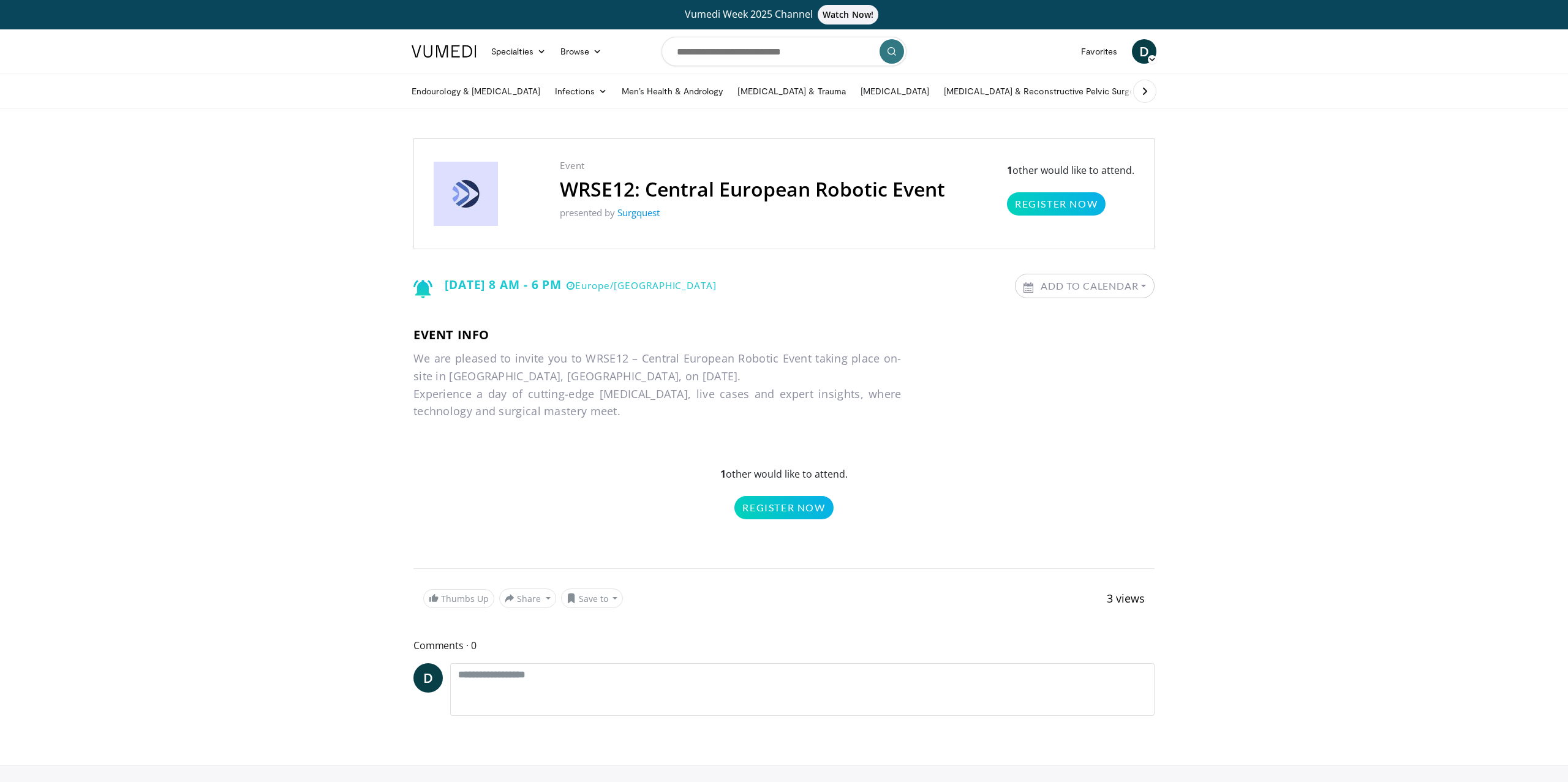
click at [455, 56] on img at bounding box center [444, 51] width 65 height 12
